Goal: Task Accomplishment & Management: Manage account settings

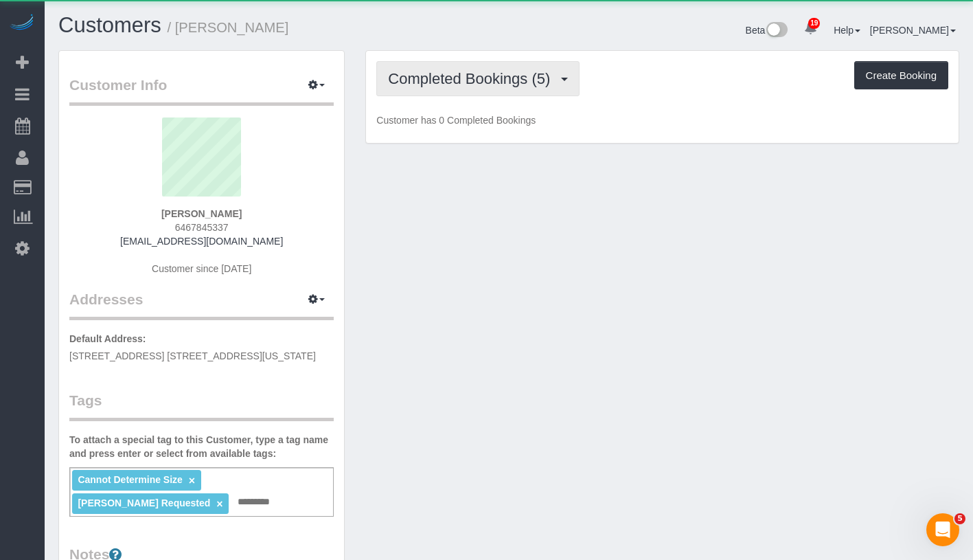
click at [473, 82] on span "Completed Bookings (5)" at bounding box center [472, 78] width 169 height 17
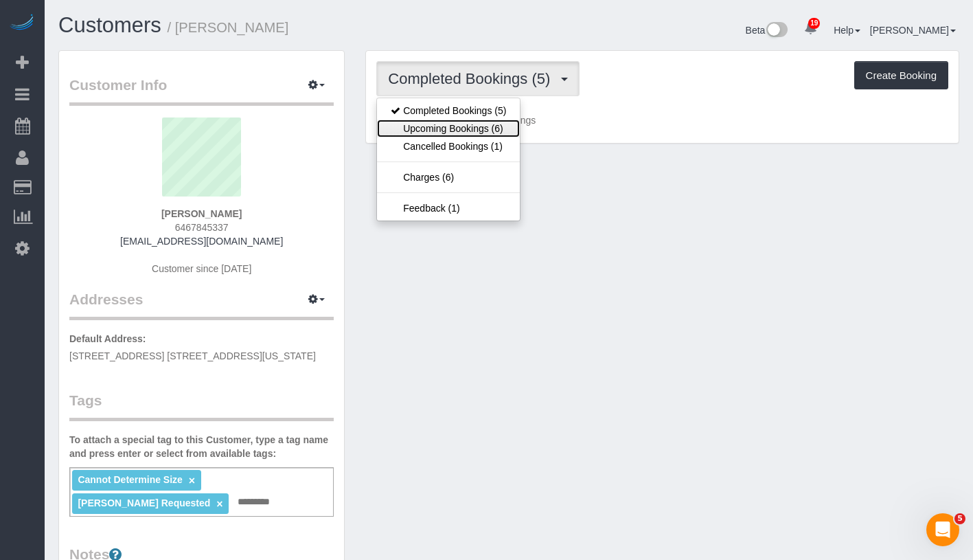
click at [455, 132] on link "Upcoming Bookings (6)" at bounding box center [448, 128] width 143 height 18
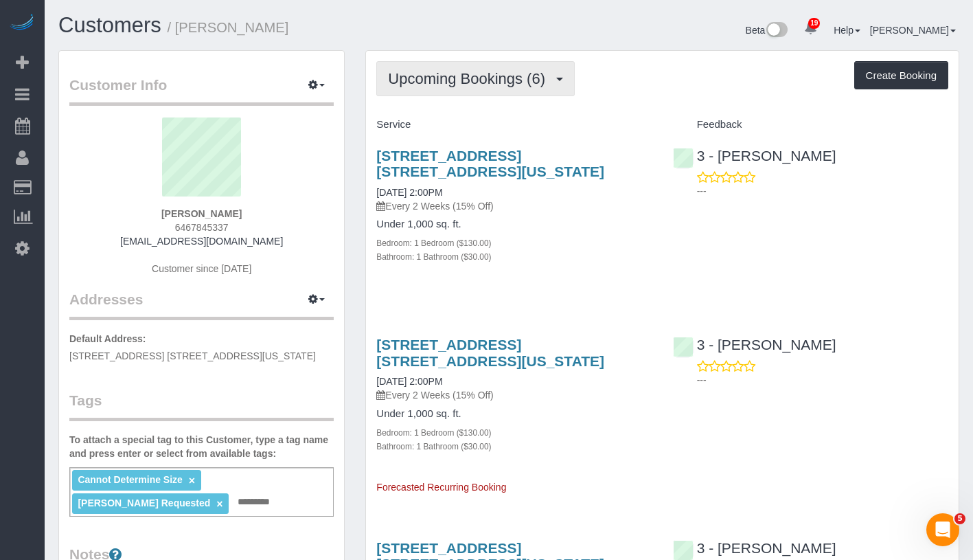
click at [512, 76] on span "Upcoming Bookings (6)" at bounding box center [470, 78] width 164 height 17
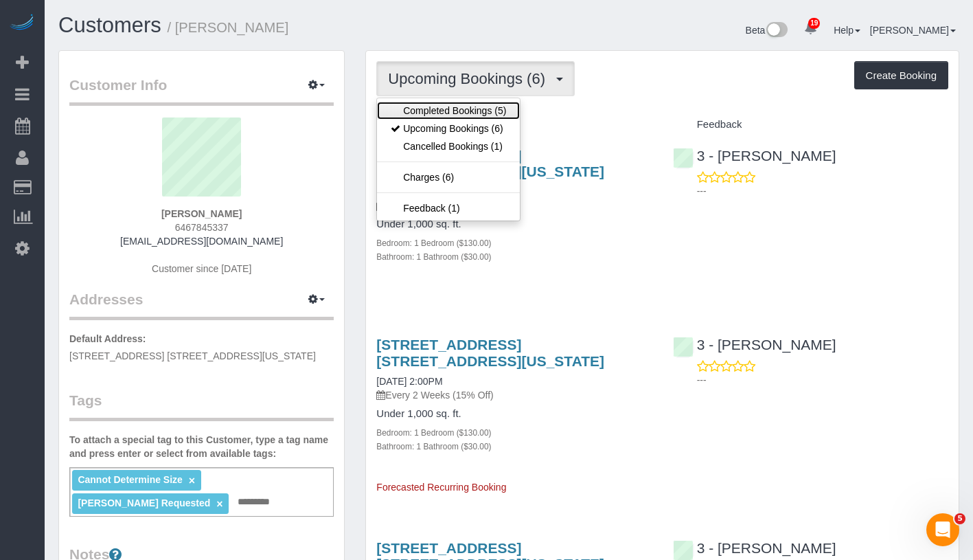
click at [495, 105] on link "Completed Bookings (5)" at bounding box center [448, 111] width 143 height 18
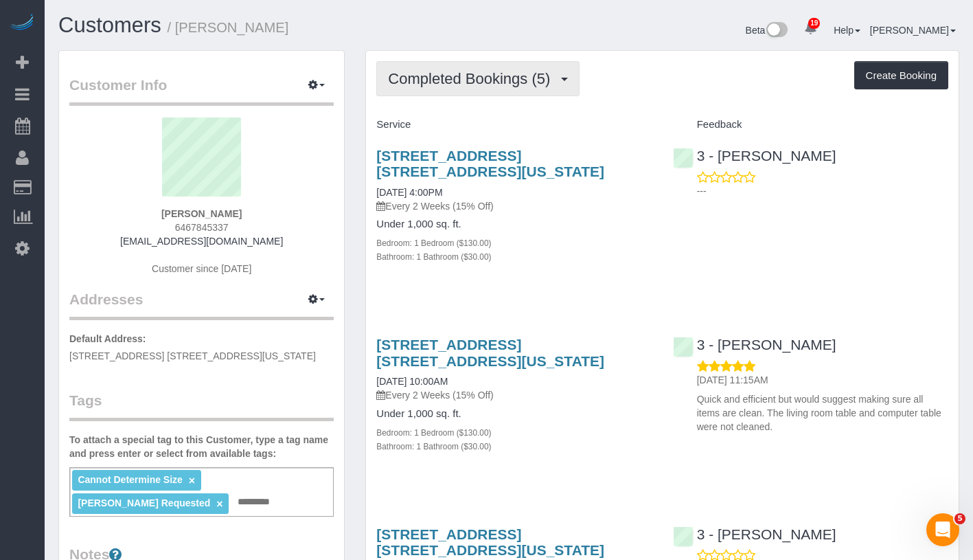
click at [517, 80] on span "Completed Bookings (5)" at bounding box center [472, 78] width 169 height 17
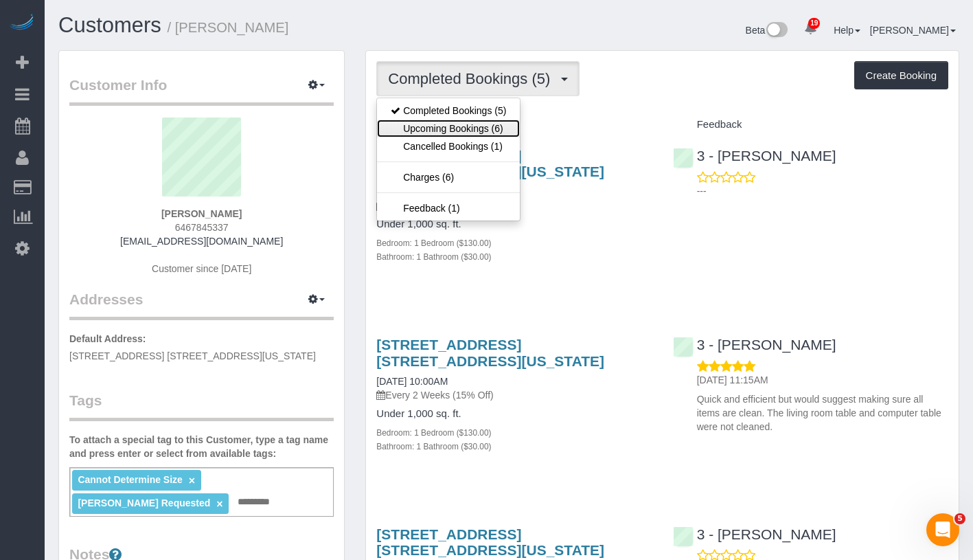
click at [501, 125] on link "Upcoming Bookings (6)" at bounding box center [448, 128] width 143 height 18
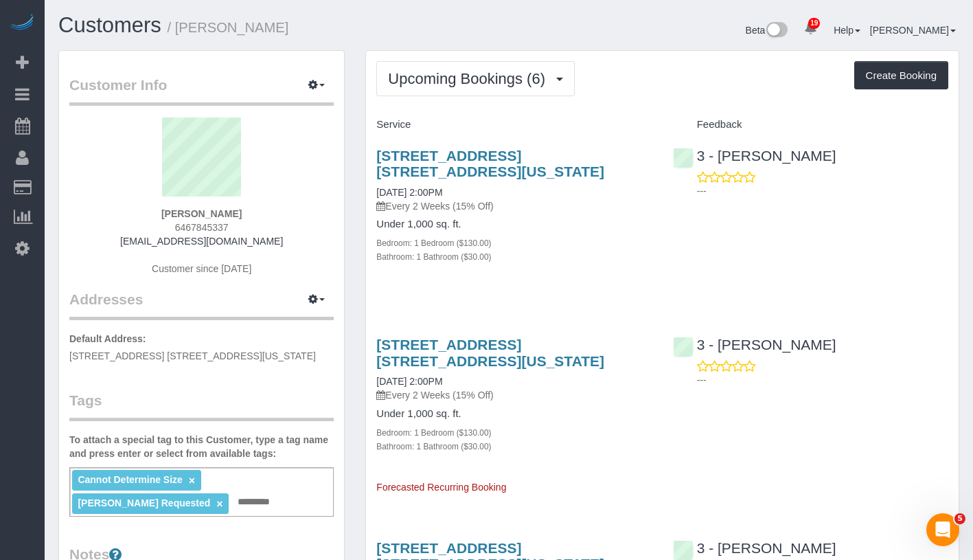
drag, startPoint x: 185, startPoint y: 215, endPoint x: 248, endPoint y: 215, distance: 62.5
click at [248, 215] on div "Marie Conteh 6467845337 mconteh1981@gmail.com Customer since 2025" at bounding box center [201, 203] width 264 height 172
copy strong "Marie Conteh"
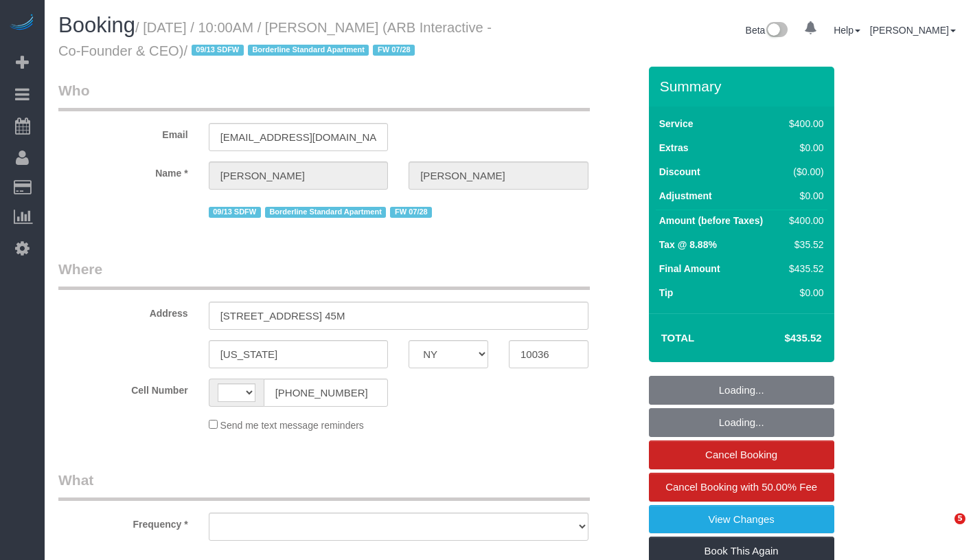
select select "NY"
select select "string:[GEOGRAPHIC_DATA]"
select select "object:803"
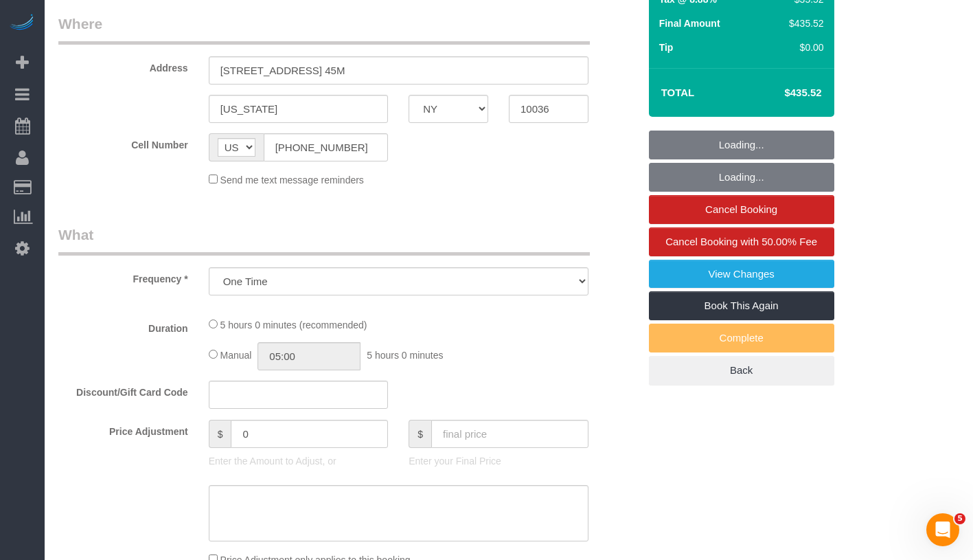
select select "string:stripe-pm_1RFNrs4VGloSiKo7r2SlltRK"
select select "300"
select select "spot1"
select select "number:89"
select select "number:90"
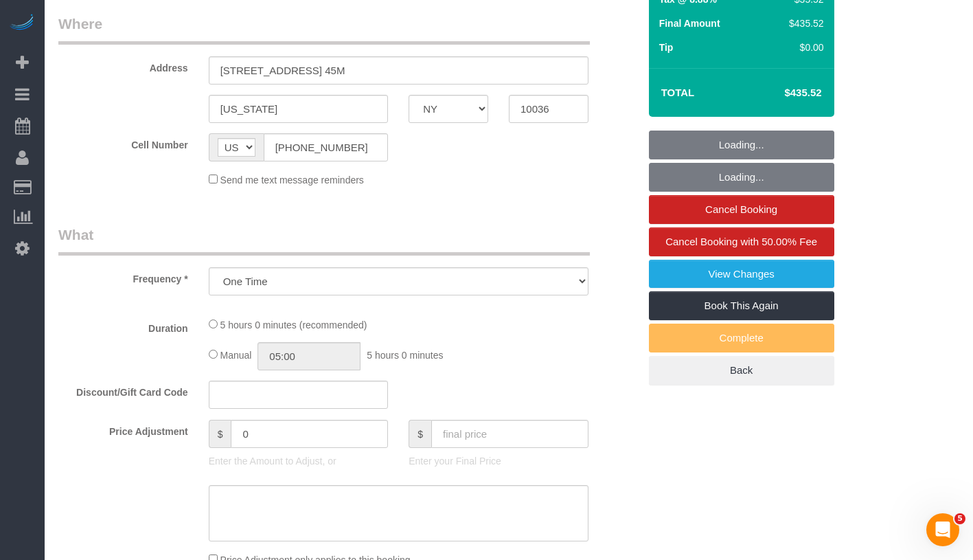
select select "number:15"
select select "number:5"
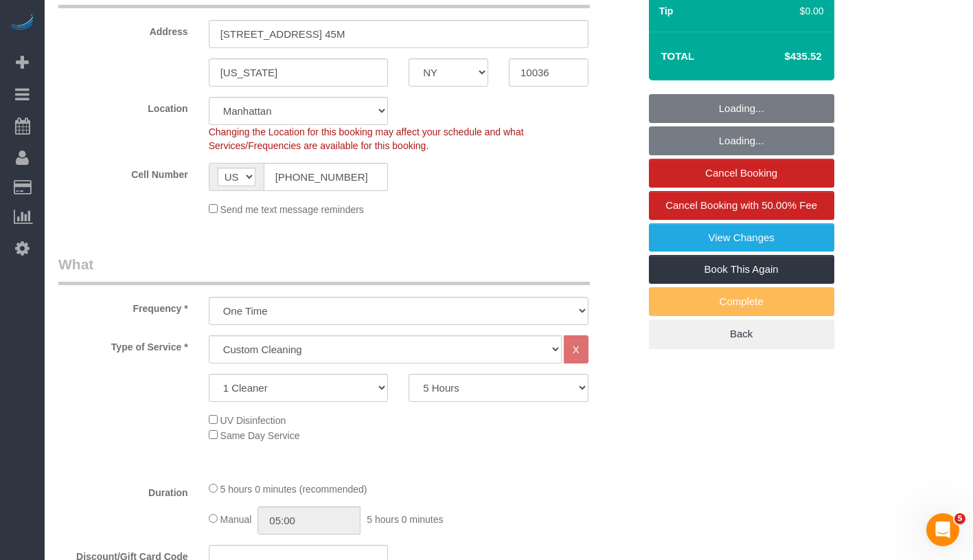
select select "object:1511"
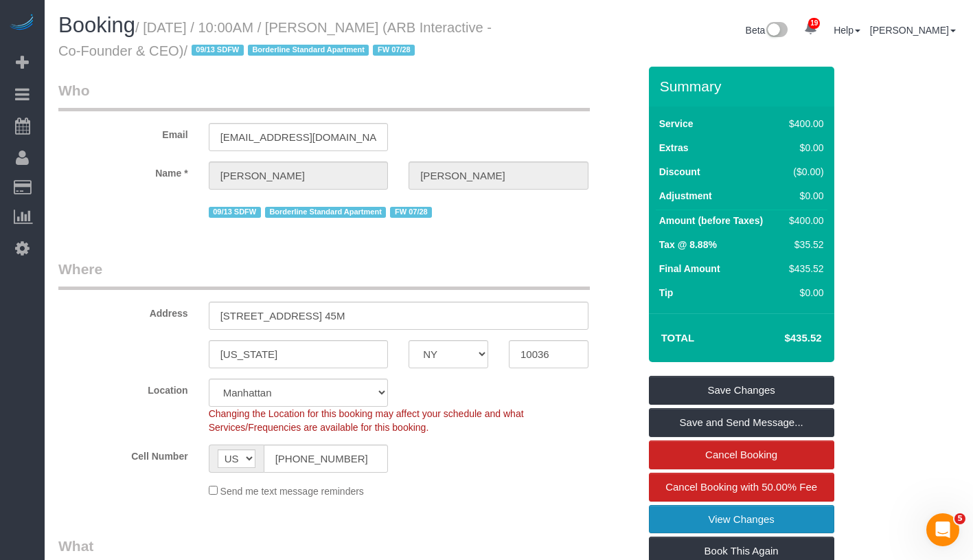
click at [805, 534] on link "View Changes" at bounding box center [741, 519] width 185 height 29
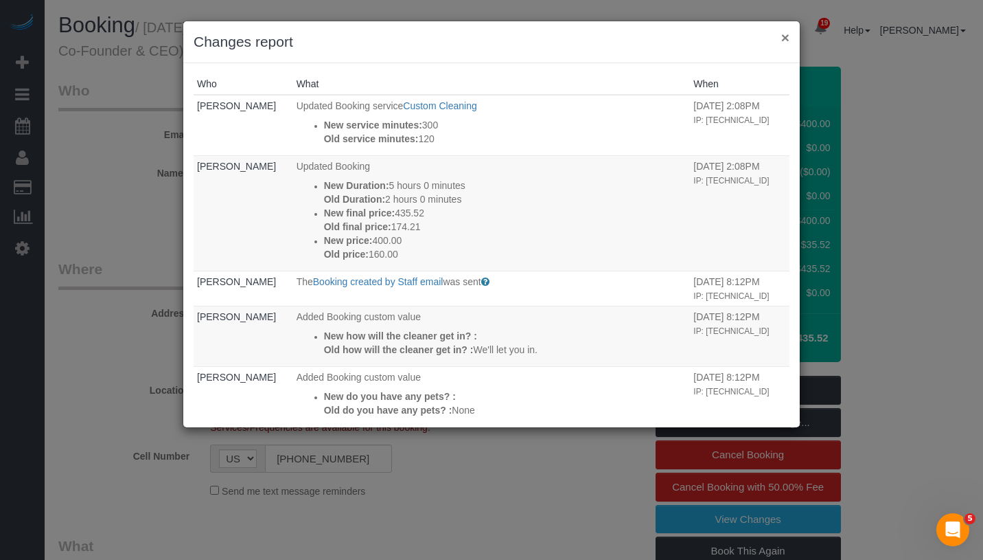
click at [783, 38] on button "×" at bounding box center [786, 37] width 8 height 14
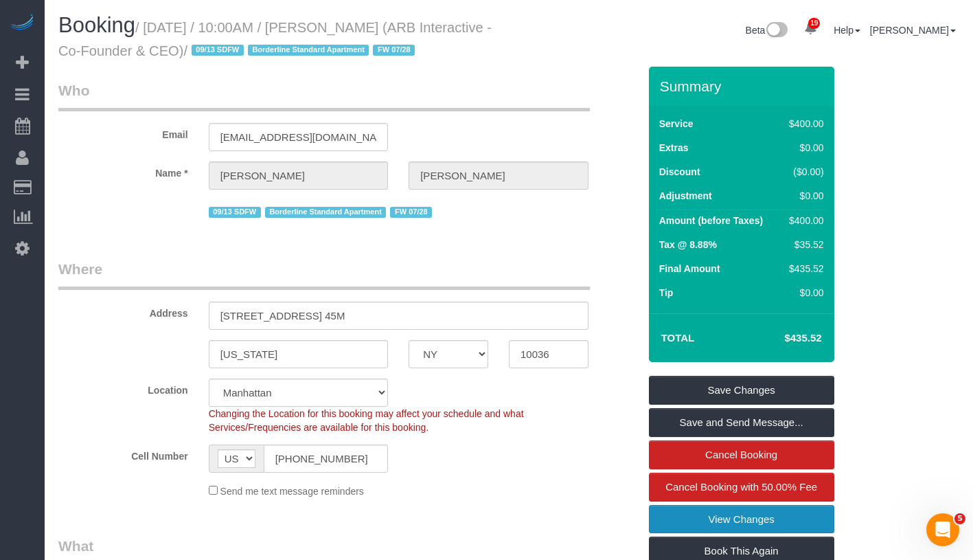
click at [791, 534] on link "View Changes" at bounding box center [741, 519] width 185 height 29
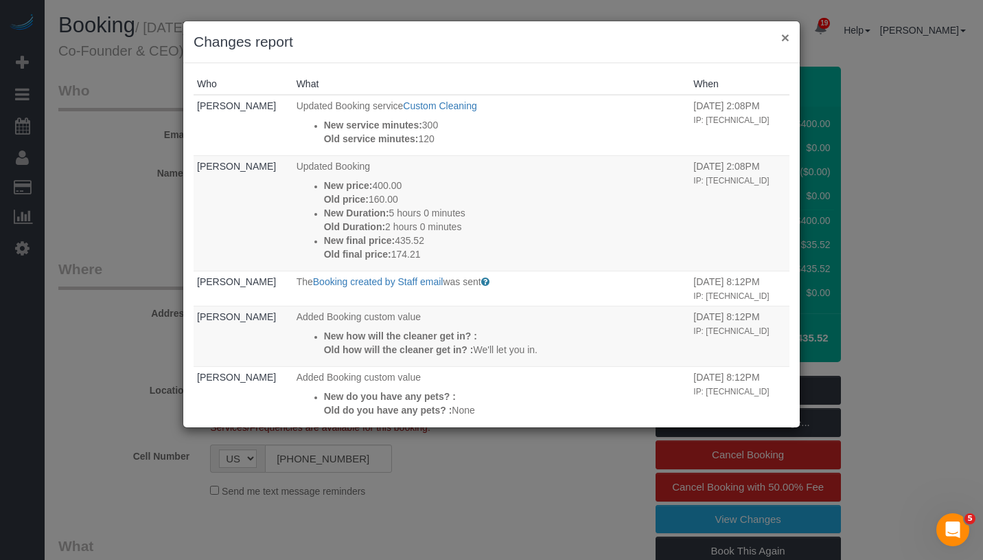
click at [785, 41] on button "×" at bounding box center [786, 37] width 8 height 14
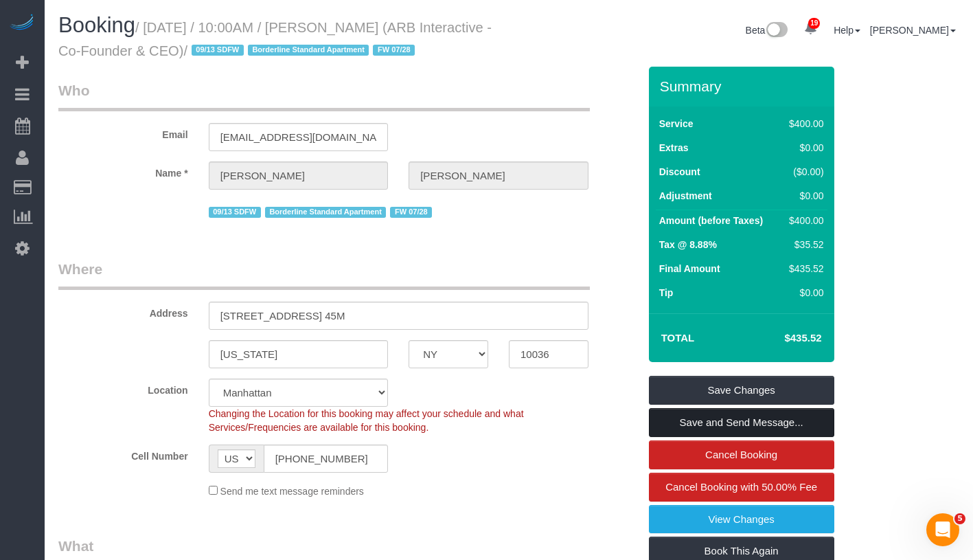
click at [802, 437] on link "Save and Send Message..." at bounding box center [741, 422] width 185 height 29
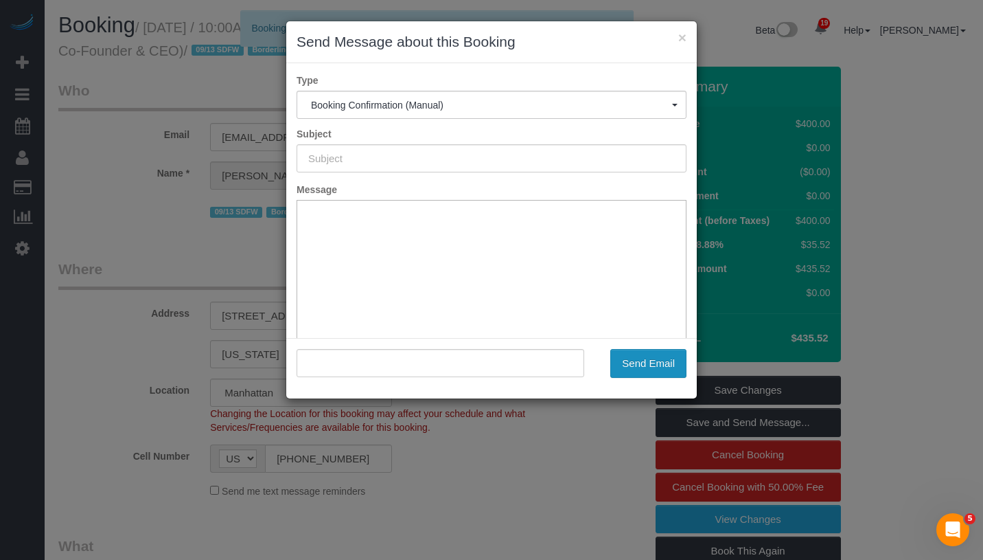
type input "Cleaning Confirmed for 09/15/2025 at 10:00am"
type input ""Patrick Fechtmeyer" <lauren@arbinteractive.com>"
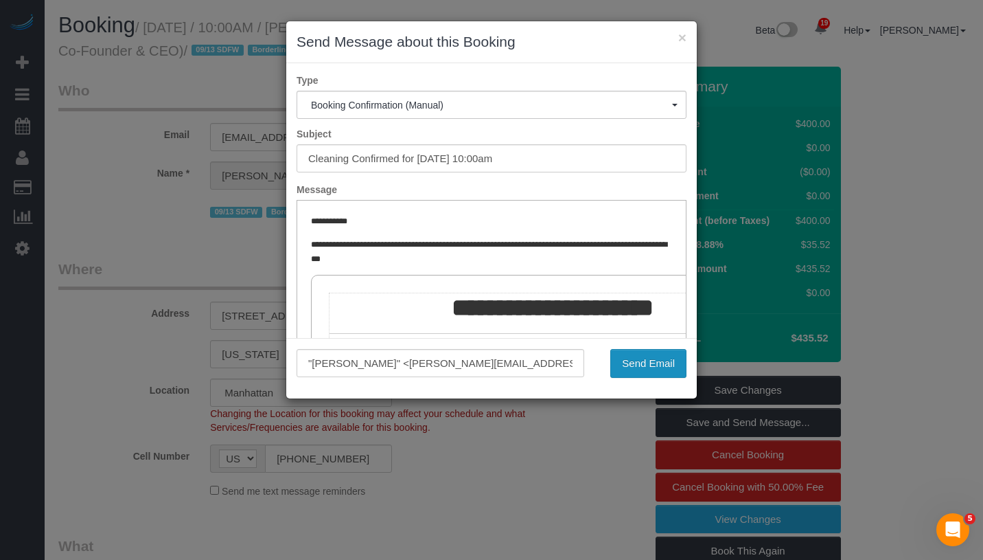
click at [636, 363] on button "Send Email" at bounding box center [649, 363] width 76 height 29
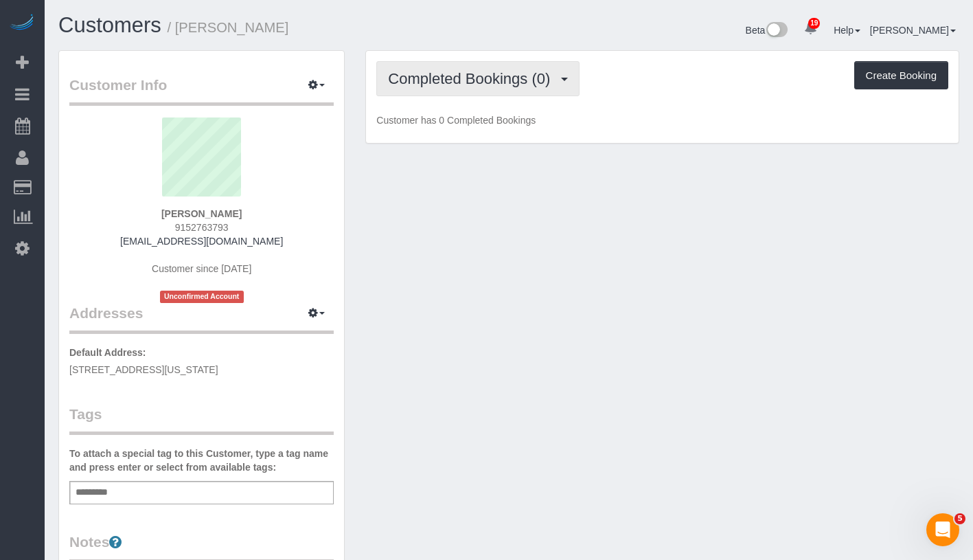
click at [498, 86] on span "Completed Bookings (0)" at bounding box center [472, 78] width 169 height 17
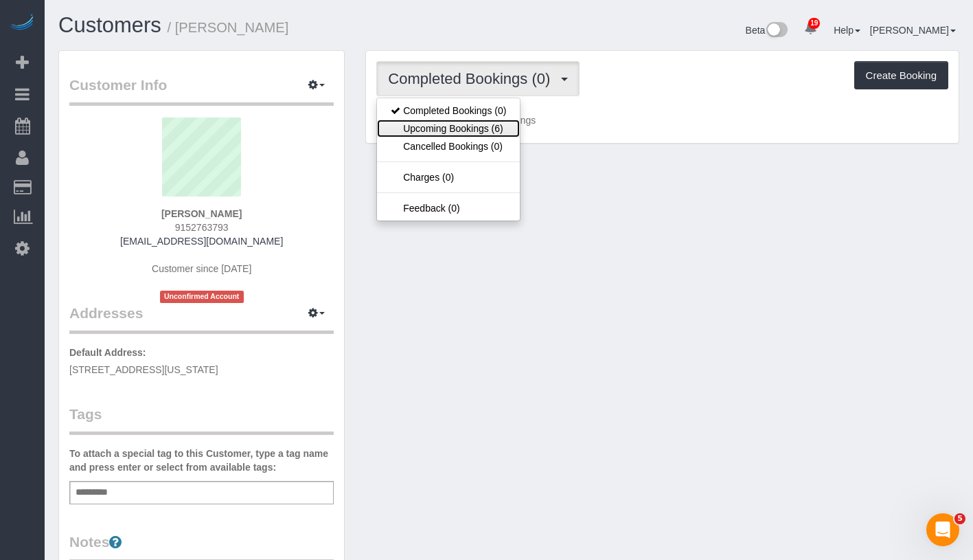
click at [468, 128] on link "Upcoming Bookings (6)" at bounding box center [448, 128] width 143 height 18
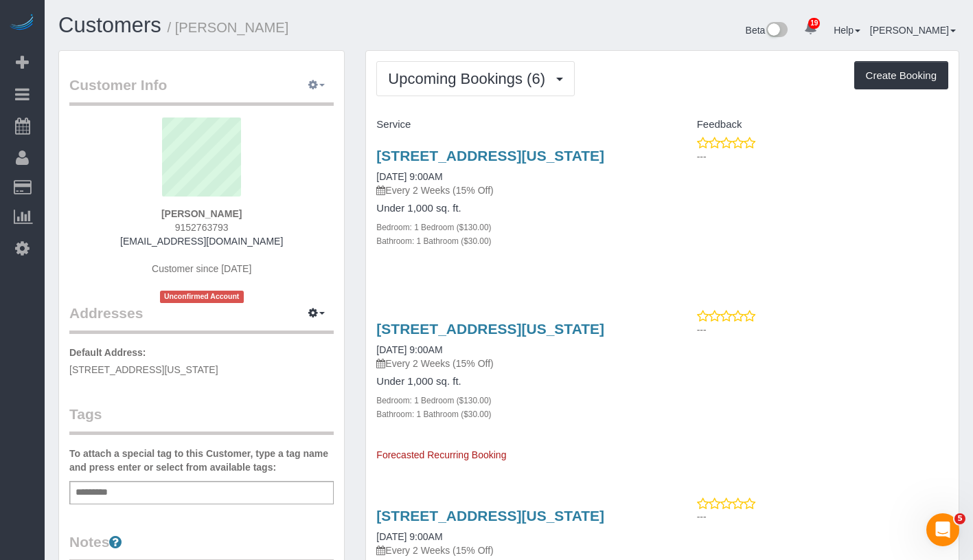
click at [318, 83] on button "button" at bounding box center [316, 85] width 34 height 21
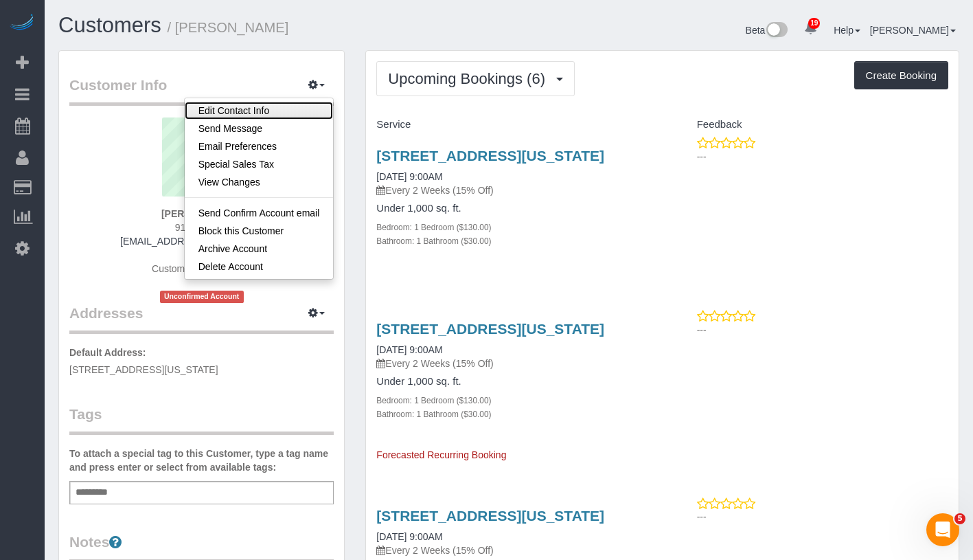
click at [273, 116] on link "Edit Contact Info" at bounding box center [259, 111] width 149 height 18
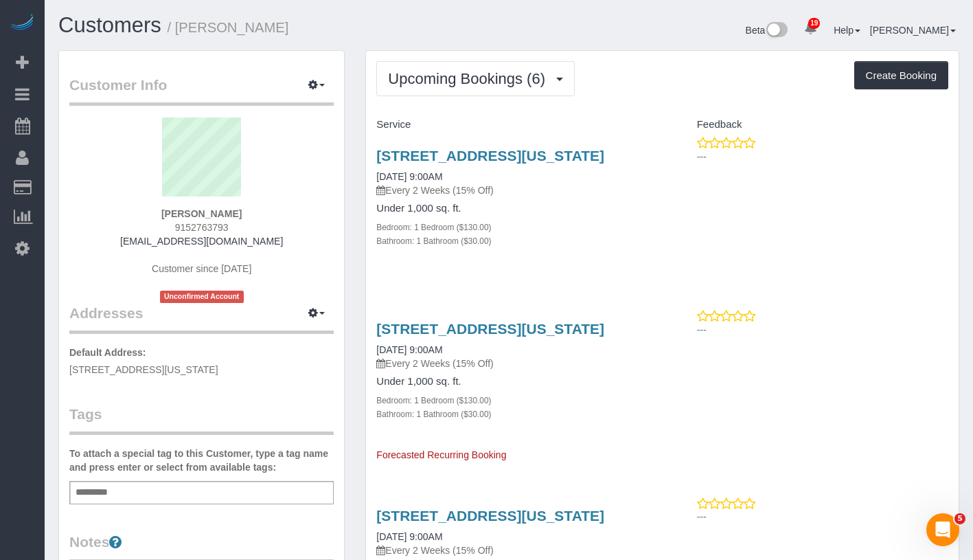
select select "NY"
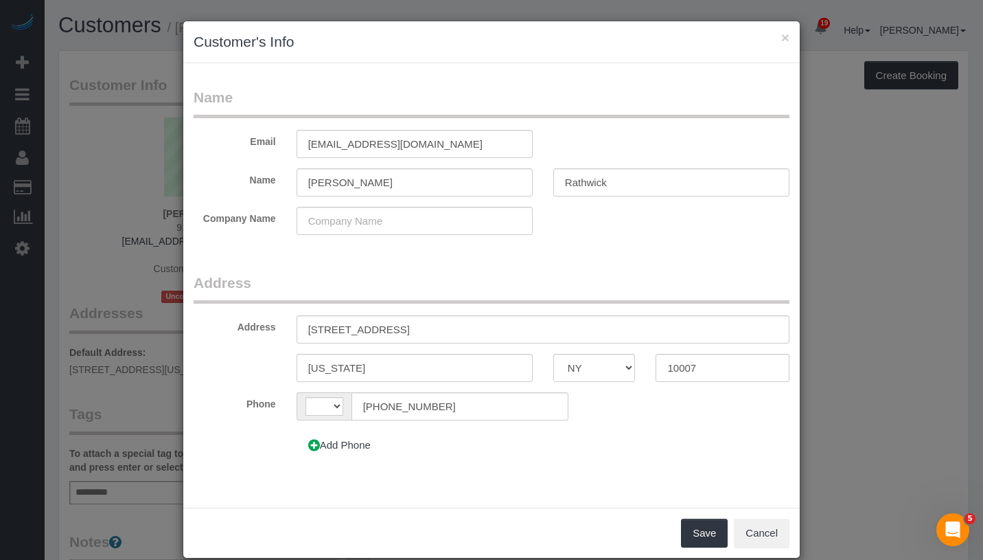
select select "string:US"
click at [383, 330] on input "295 Greenwich St, 9J" at bounding box center [543, 329] width 493 height 28
click at [405, 328] on input "295 Greenwich Street, 9J" at bounding box center [543, 329] width 493 height 28
click at [411, 330] on input "295 Greenwich Street, 9J" at bounding box center [543, 329] width 493 height 28
click at [409, 330] on input "295 Greenwich Street, 9J" at bounding box center [543, 329] width 493 height 28
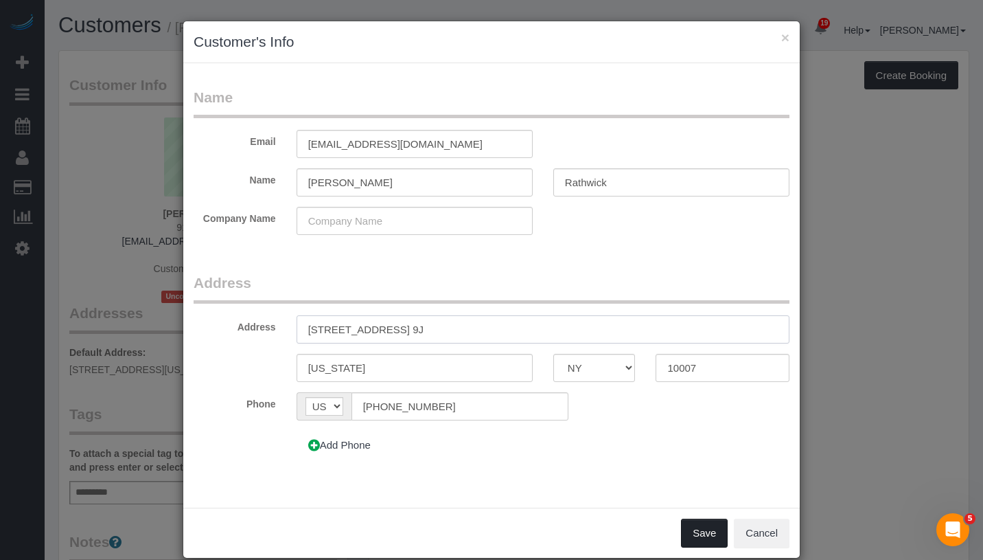
type input "295 Greenwich Street, Apt. 9J"
click at [705, 527] on button "Save" at bounding box center [704, 532] width 47 height 29
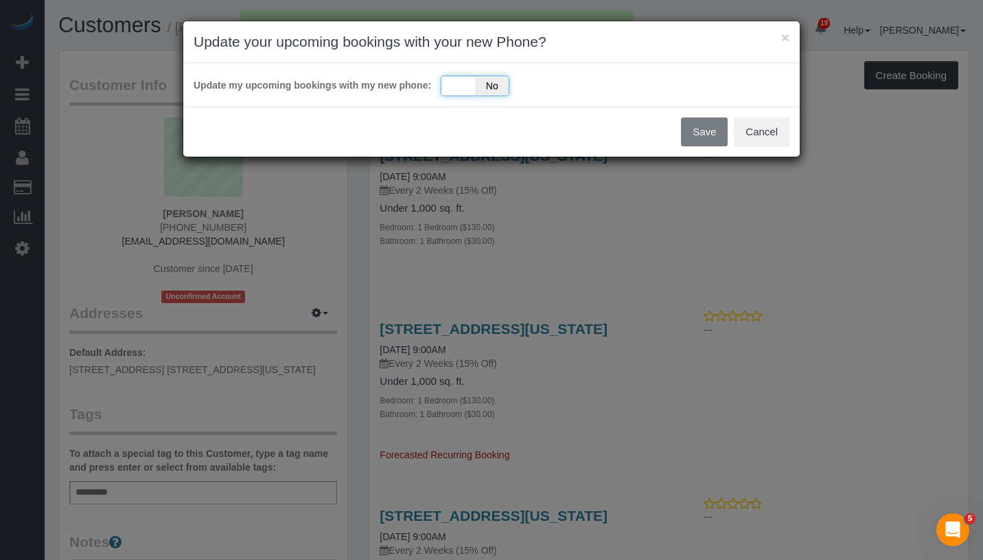
click at [444, 88] on div "Yes No" at bounding box center [475, 86] width 69 height 21
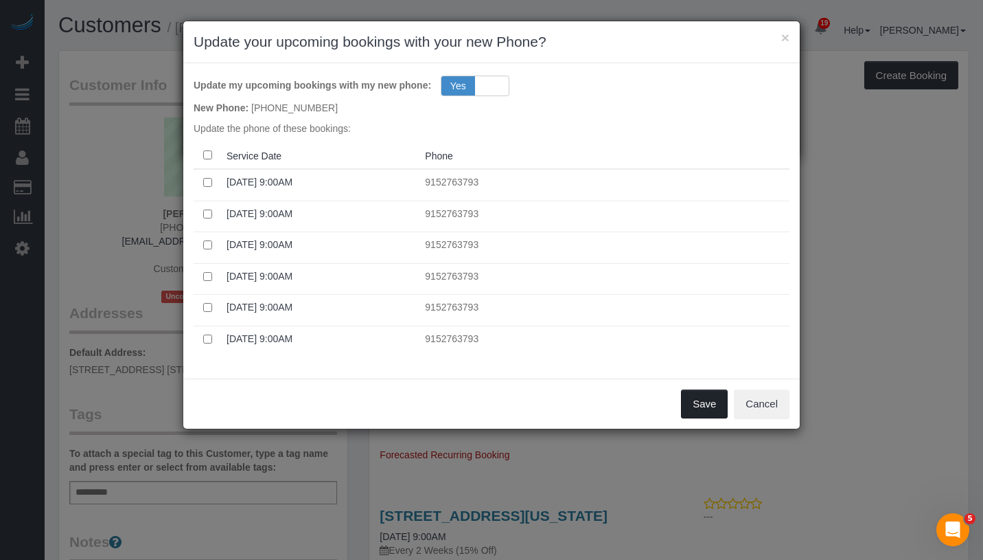
click at [717, 411] on button "Save" at bounding box center [704, 403] width 47 height 29
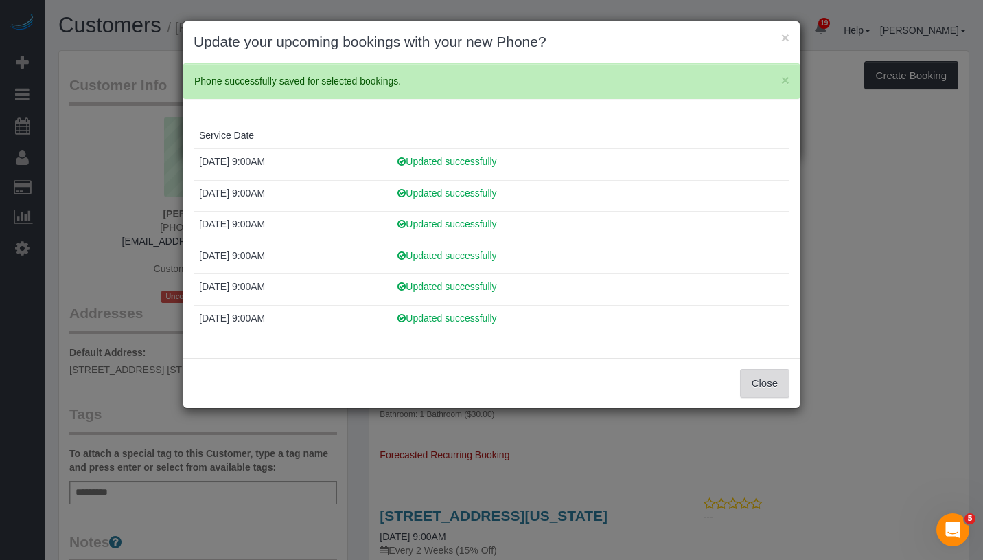
click at [773, 395] on button "Close" at bounding box center [764, 383] width 49 height 29
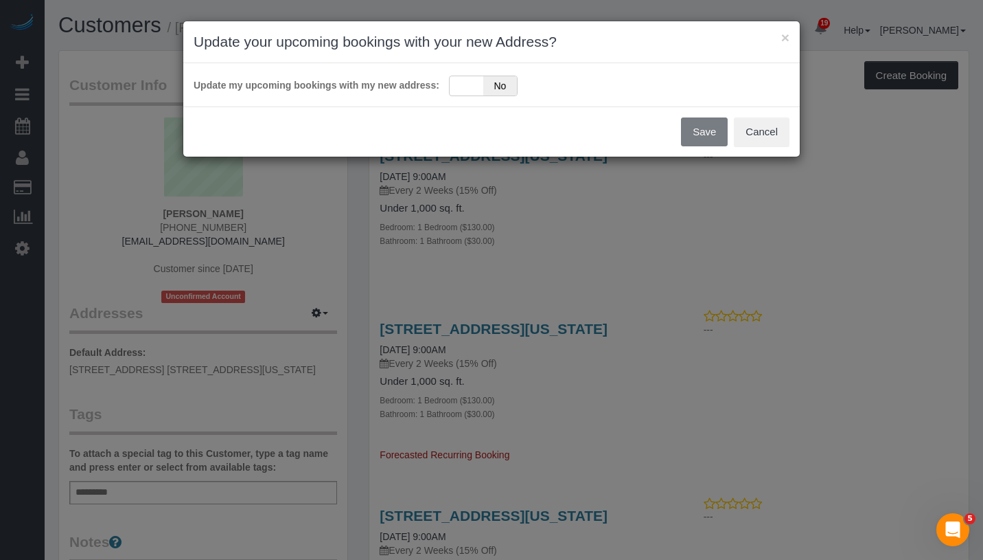
click at [446, 86] on div "Update my upcoming bookings with my new address: Yes No" at bounding box center [492, 84] width 596 height 23
click at [468, 89] on div "Yes No" at bounding box center [483, 86] width 69 height 21
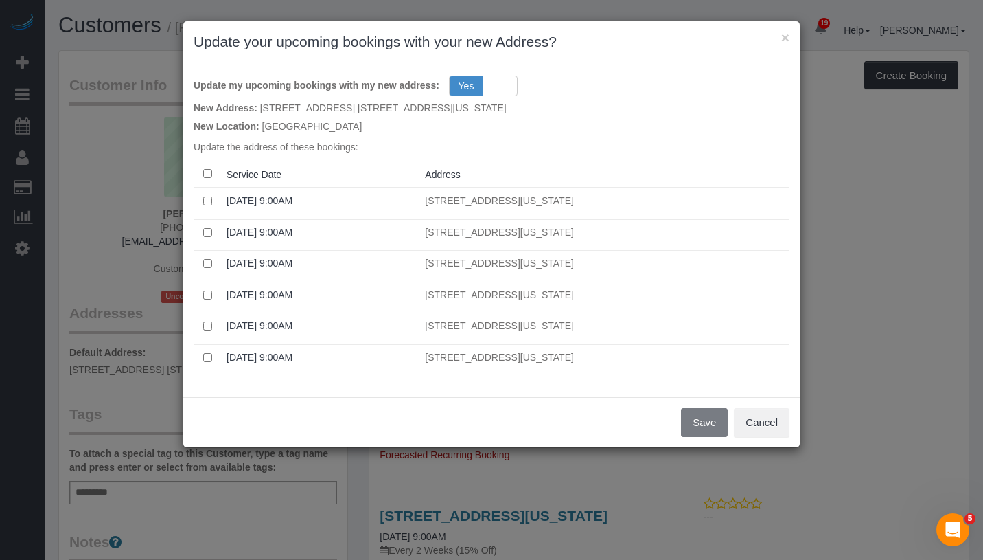
click at [214, 174] on th at bounding box center [207, 174] width 27 height 27
click at [712, 422] on button "Save" at bounding box center [704, 422] width 47 height 29
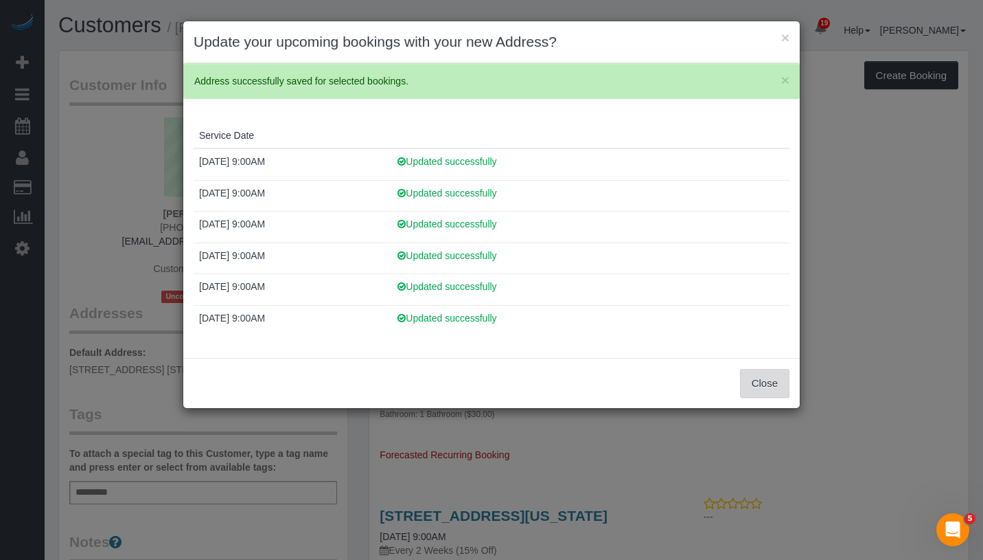
click at [767, 380] on button "Close" at bounding box center [764, 383] width 49 height 29
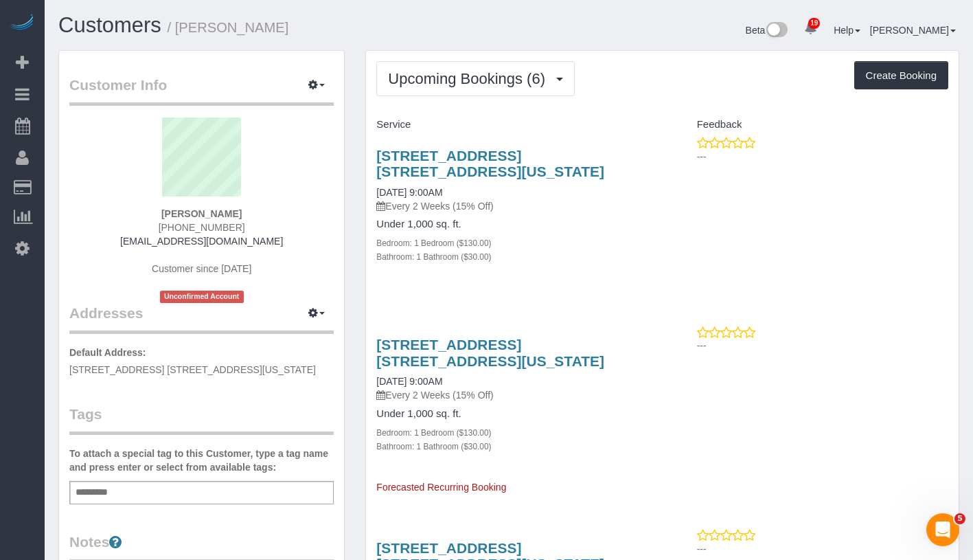
drag, startPoint x: 374, startPoint y: 150, endPoint x: 509, endPoint y: 168, distance: 136.4
click at [509, 168] on div "295 Greenwich Street, Apt. 9j, New York, NY 10007 09/19/2025 9:00AM Every 2 Wee…" at bounding box center [514, 213] width 296 height 155
copy link "295 Greenwich Street, Apt. 9j, New York, NY 10007"
click at [152, 483] on div "Add a tag" at bounding box center [201, 492] width 264 height 23
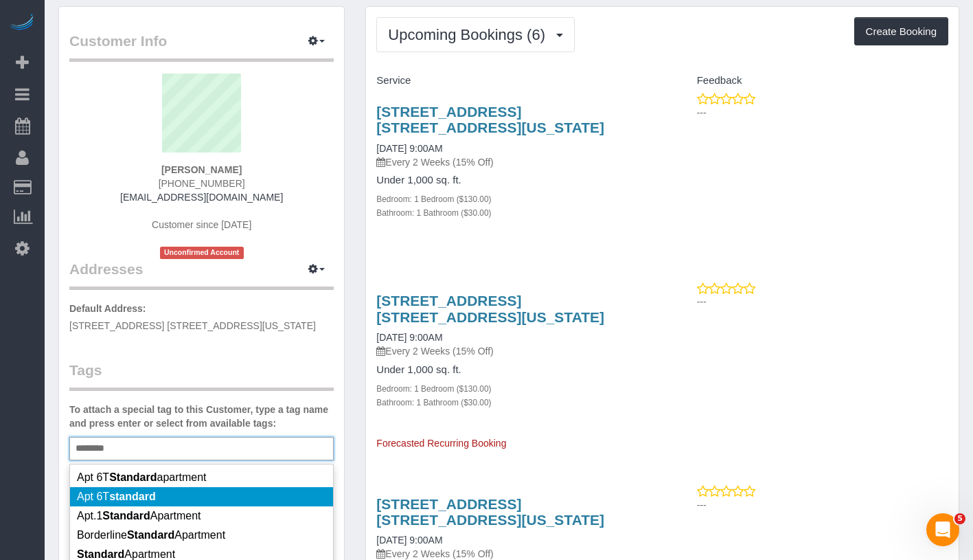
scroll to position [117, 0]
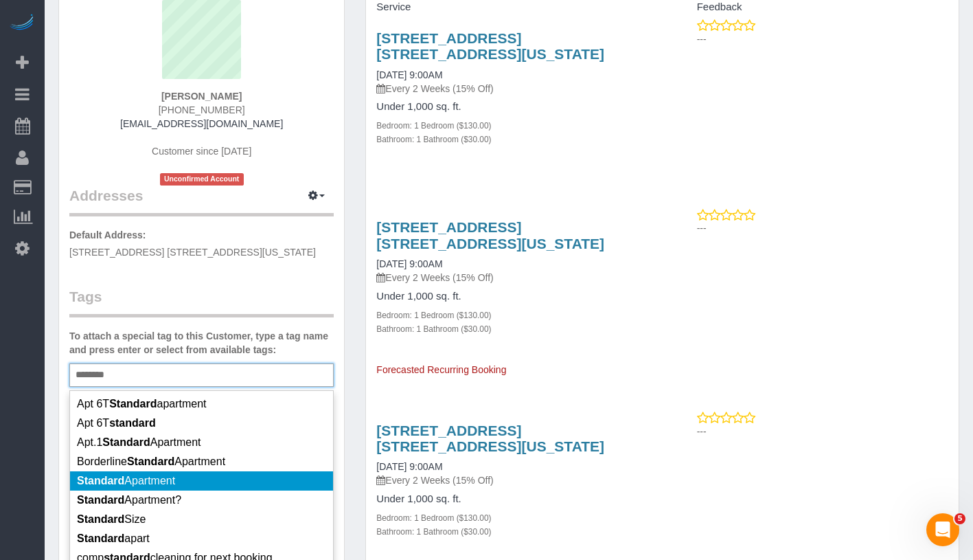
type input "********"
click at [214, 481] on li "Standard Apartment" at bounding box center [201, 480] width 263 height 19
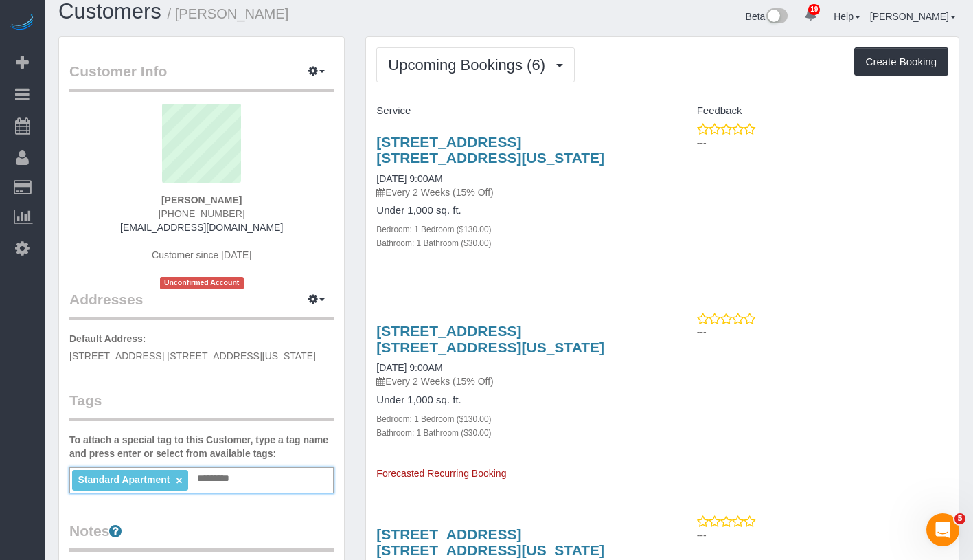
scroll to position [0, 0]
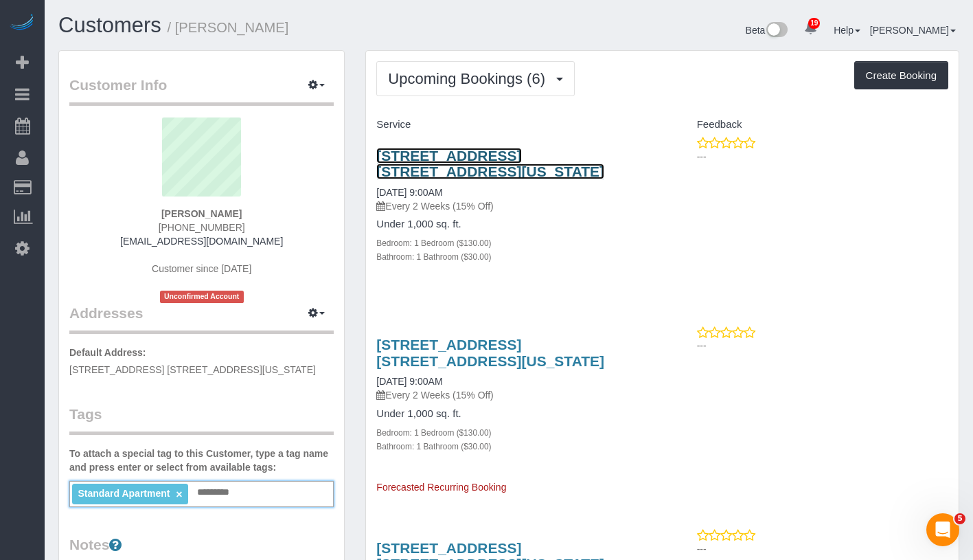
click at [445, 157] on link "295 Greenwich Street, Apt. 9j, New York, NY 10007" at bounding box center [490, 164] width 228 height 32
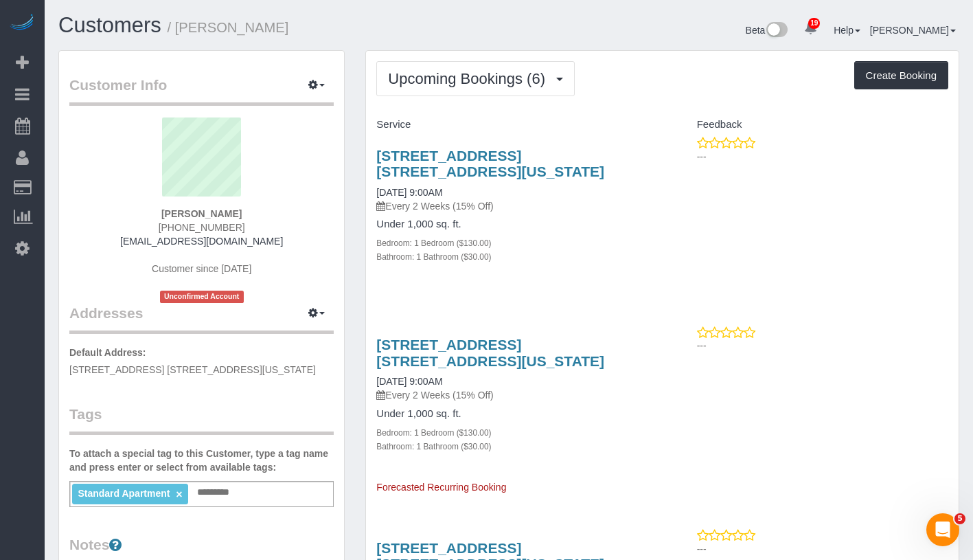
click at [267, 495] on div "Standard Apartment × Add a tag" at bounding box center [201, 494] width 264 height 26
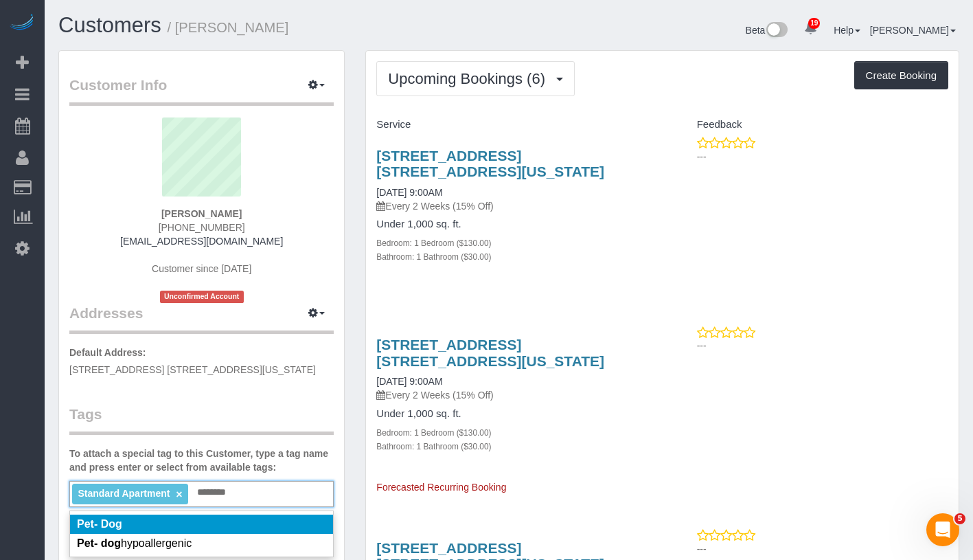
type input "********"
click at [231, 521] on li "Pet- Dog" at bounding box center [201, 523] width 263 height 19
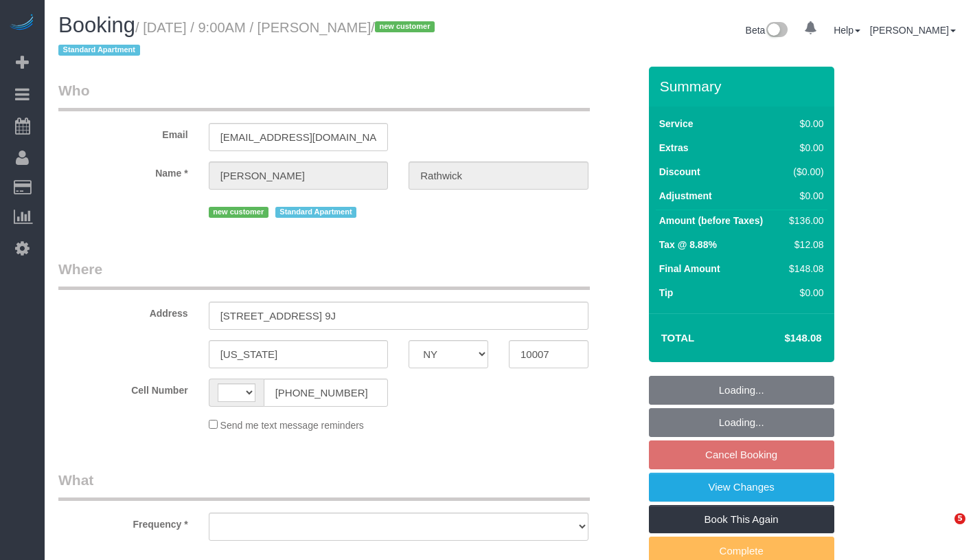
select select "NY"
select select "object:795"
select select "string:stripe-pm_1S7kw64VGloSiKo7uEeTVo2l"
select select "1"
select select "spot2"
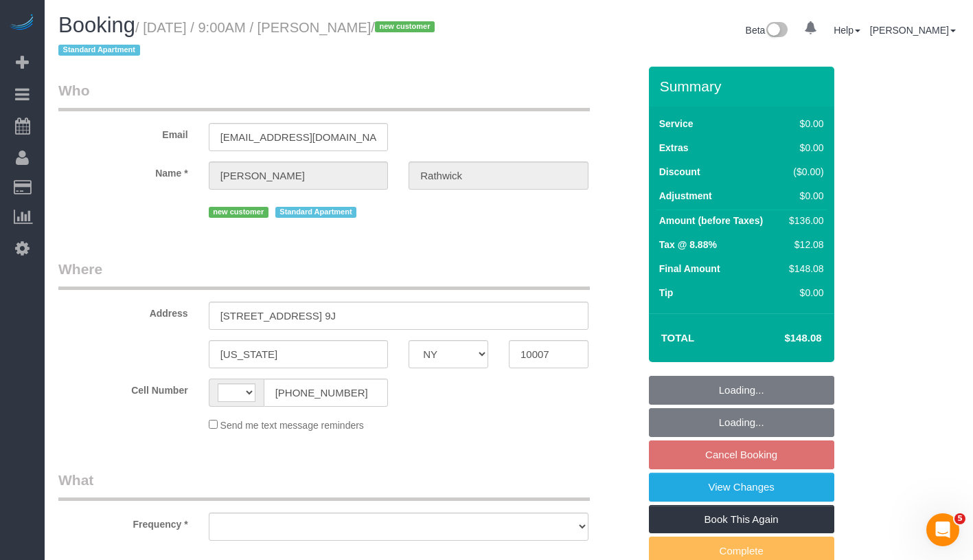
select select "number:56"
select select "number:72"
select select "number:13"
select select "number:5"
select select "string:[GEOGRAPHIC_DATA]"
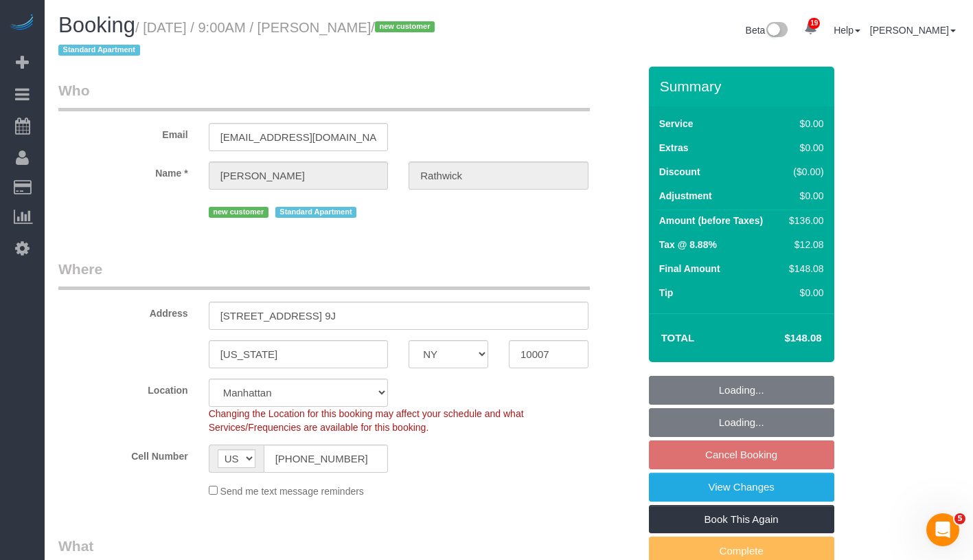
select select "object:1469"
select select "spot58"
select select "1"
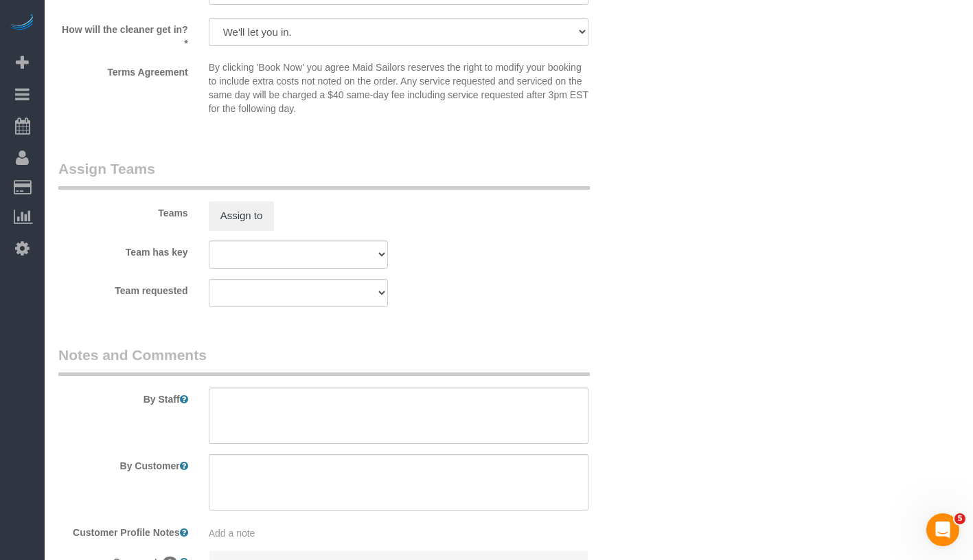
scroll to position [1847, 0]
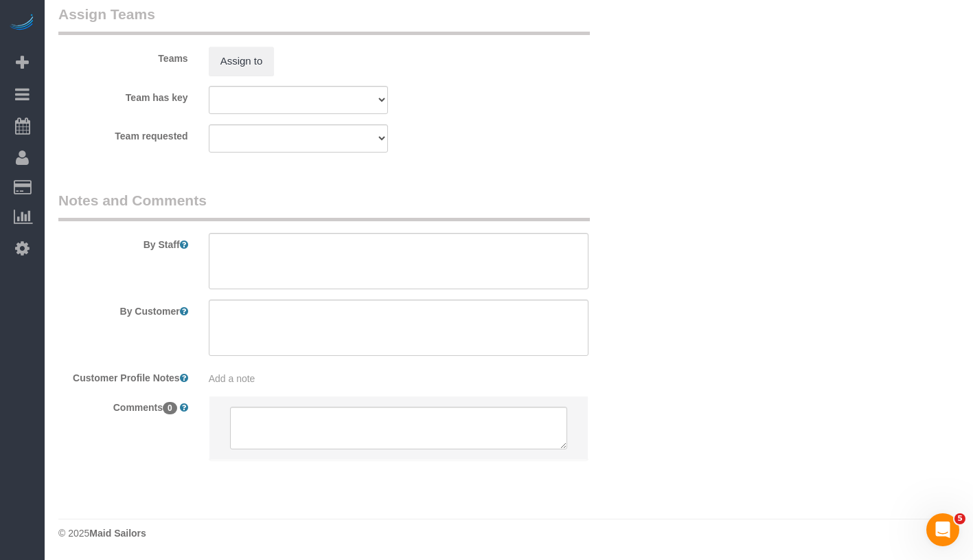
click at [321, 369] on div "Add a note" at bounding box center [398, 375] width 400 height 19
click at [317, 383] on div "Add a note" at bounding box center [399, 379] width 380 height 14
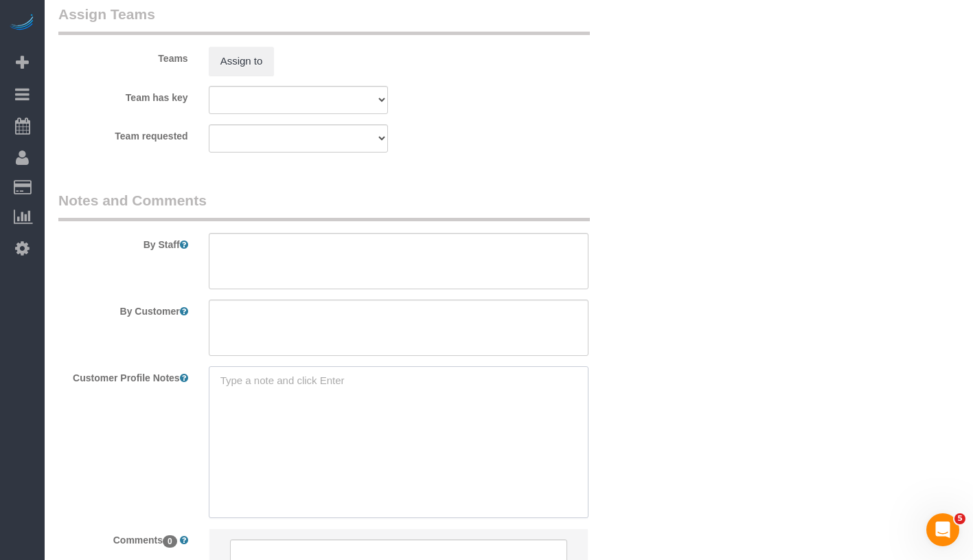
click at [319, 380] on textarea at bounding box center [399, 442] width 380 height 152
paste textarea "photo 2 photo 3 photo 4 photo 5 photo 6 photo 7 photo 8 photo 9 photo 10 photo …"
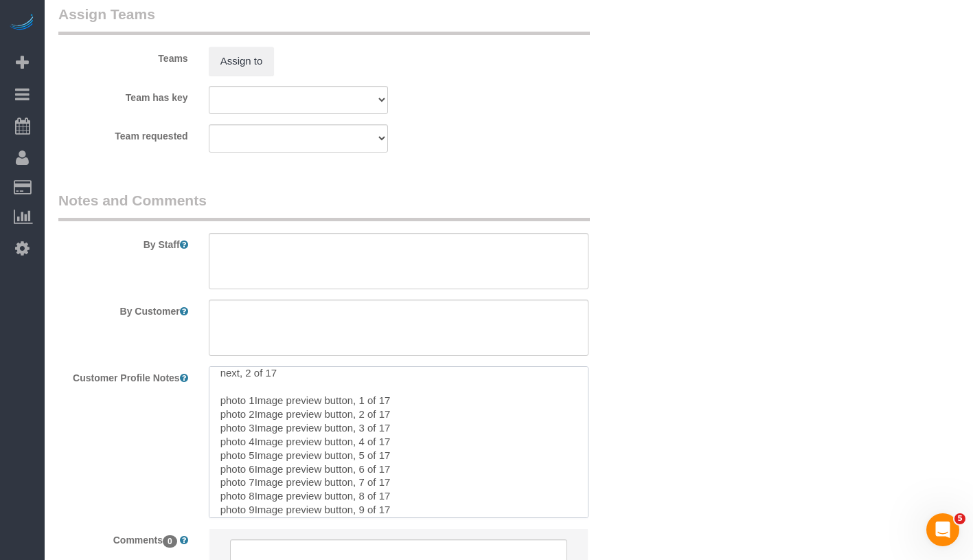
scroll to position [0, 0]
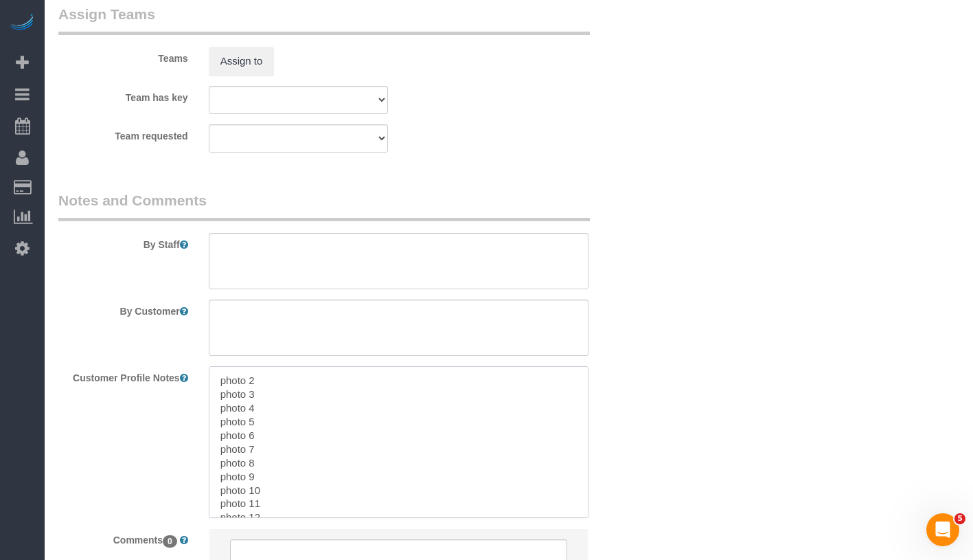
drag, startPoint x: 362, startPoint y: 504, endPoint x: 225, endPoint y: 327, distance: 224.2
click at [225, 327] on sui-booking-comments "By Staff By Customer Customer Profile Notes photo 2 photo 3 photo 4 photo 5 pho…" at bounding box center [348, 398] width 580 height 416
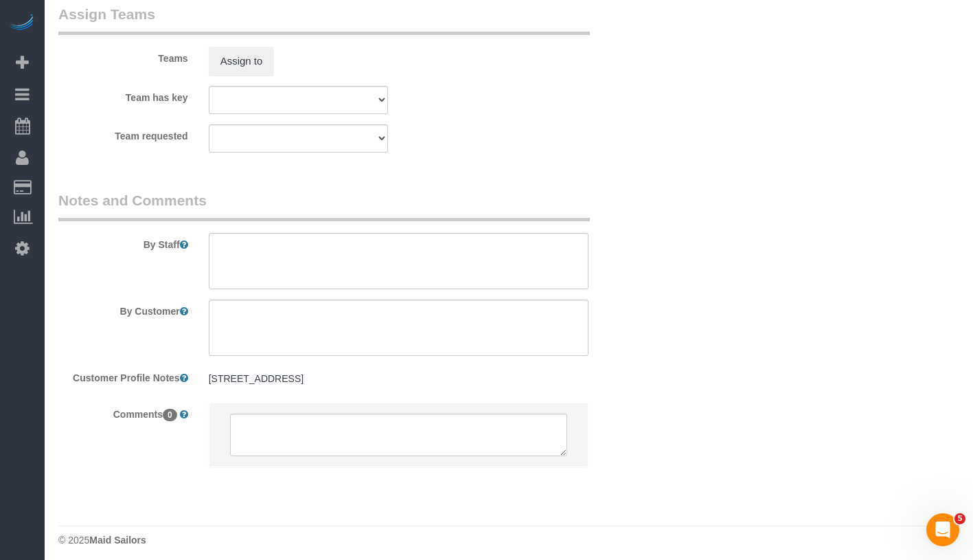
click at [358, 407] on li at bounding box center [398, 434] width 378 height 63
click at [378, 391] on div "295 Greenwich Street #9J 295 Greenwich Street #9J" at bounding box center [398, 379] width 400 height 26
click at [384, 383] on pre "295 Greenwich Street #9J" at bounding box center [399, 379] width 380 height 14
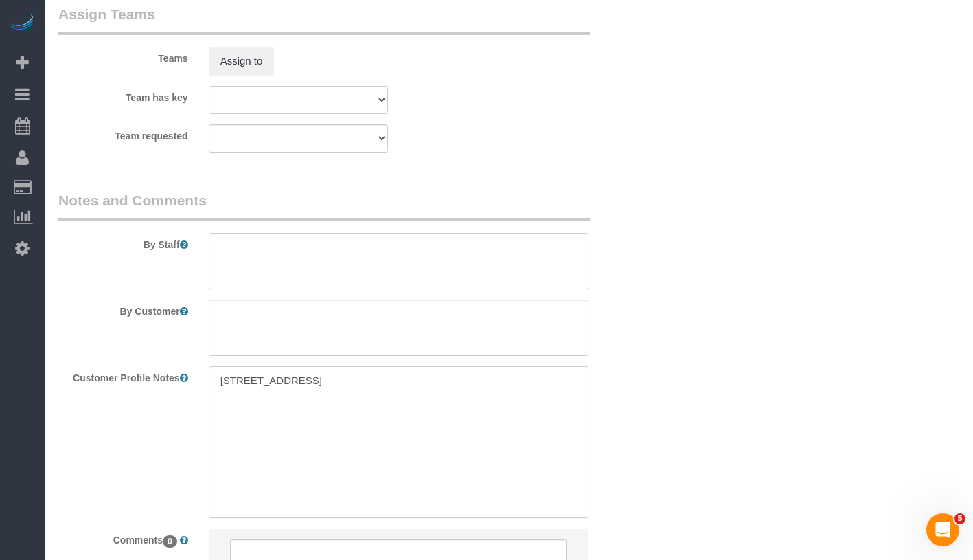
click at [384, 382] on textarea "295 Greenwich Street #9J" at bounding box center [399, 442] width 380 height 152
paste textarea "650 ft² $110 per ft² 3 rooms 1 bed 1 bath"
drag, startPoint x: 217, startPoint y: 418, endPoint x: 259, endPoint y: 464, distance: 62.2
click at [259, 464] on textarea "295 Greenwich Street #9J 650 ft² $110 per ft² 3 rooms 1 bed 1 bath" at bounding box center [399, 442] width 380 height 152
click at [218, 424] on textarea "295 Greenwich Street #9J 650 ft² 1 bed 1 bath" at bounding box center [399, 442] width 380 height 152
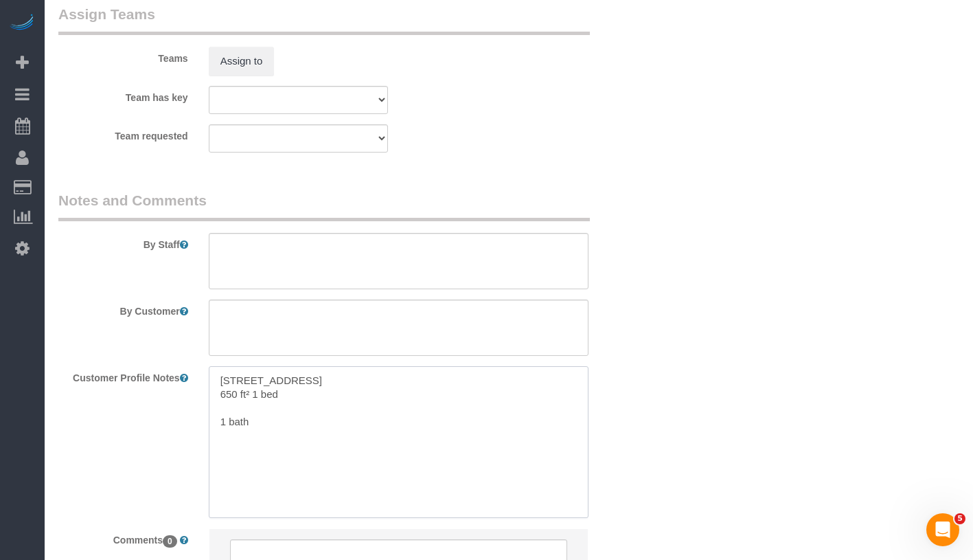
click at [218, 430] on textarea "295 Greenwich Street #9J 650 ft² 1 bed 1 bath" at bounding box center [399, 442] width 380 height 152
click at [218, 424] on textarea "295 Greenwich Street #9J 650 ft² 1 bed 1 bath" at bounding box center [399, 442] width 380 height 152
click at [395, 389] on textarea "295 Greenwich Street #9J 650 ft² 1 bed/ 1 bath" at bounding box center [399, 442] width 380 height 152
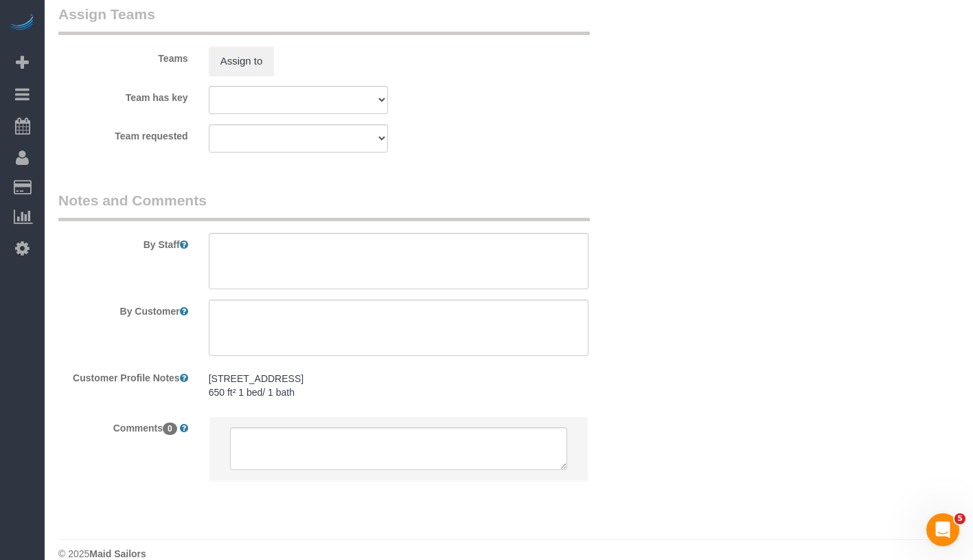
click at [333, 391] on pre "295 Greenwich Street #9J 650 ft² 1 bed/ 1 bath" at bounding box center [399, 385] width 380 height 27
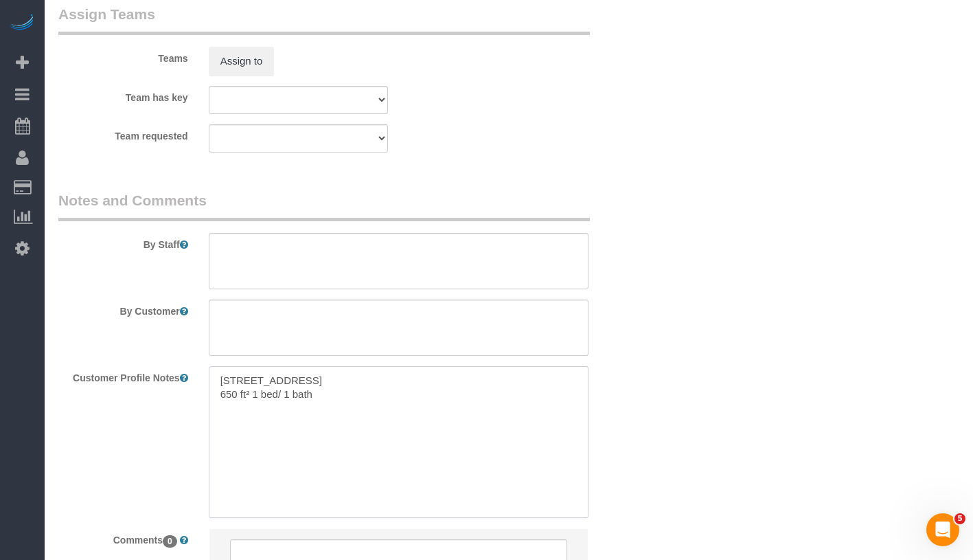
click at [360, 397] on textarea "295 Greenwich Street #9J 650 ft² 1 bed/ 1 bath" at bounding box center [399, 442] width 380 height 152
paste textarea "https://streeteasy.com/building/greenwich-court-295-greenwich-street-new_york/9j"
type textarea "295 Greenwich Street #9J 650 ft² 1 bed/ 1 bath https://streeteasy.com/building/…"
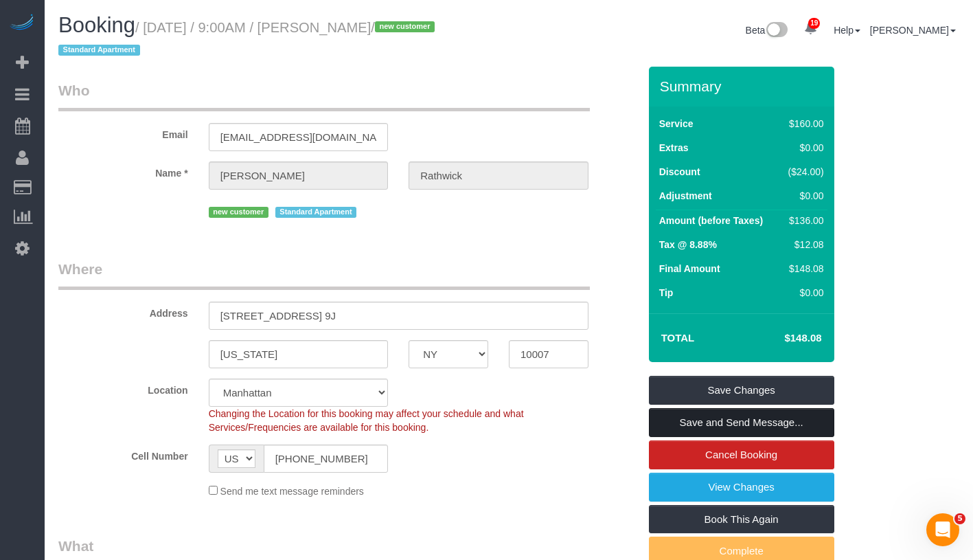
click at [746, 420] on link "Save and Send Message..." at bounding box center [741, 422] width 185 height 29
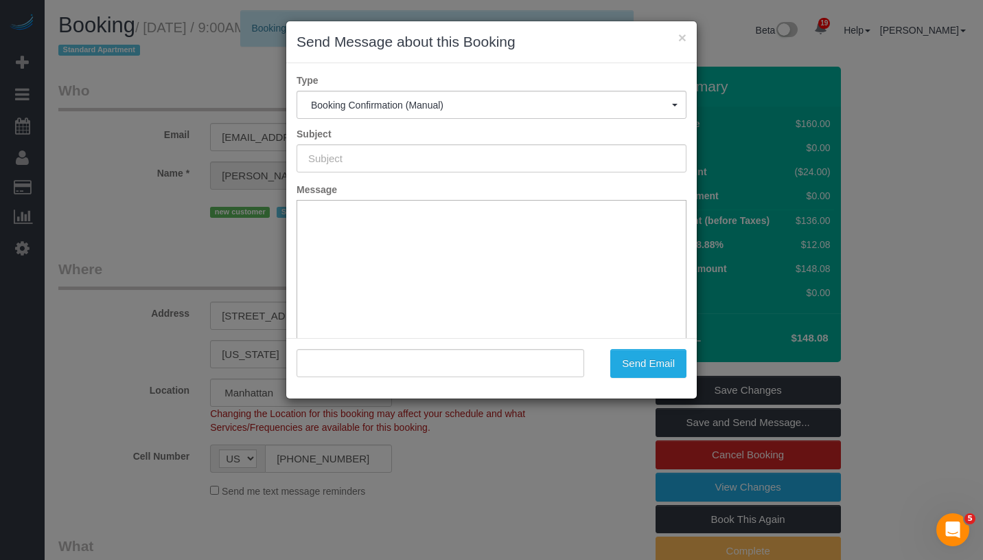
type input "Cleaning Confirmed for 09/19/2025 at 9:00am"
type input ""Bianca Rathwick" <biancarathwick19@gmail.com>"
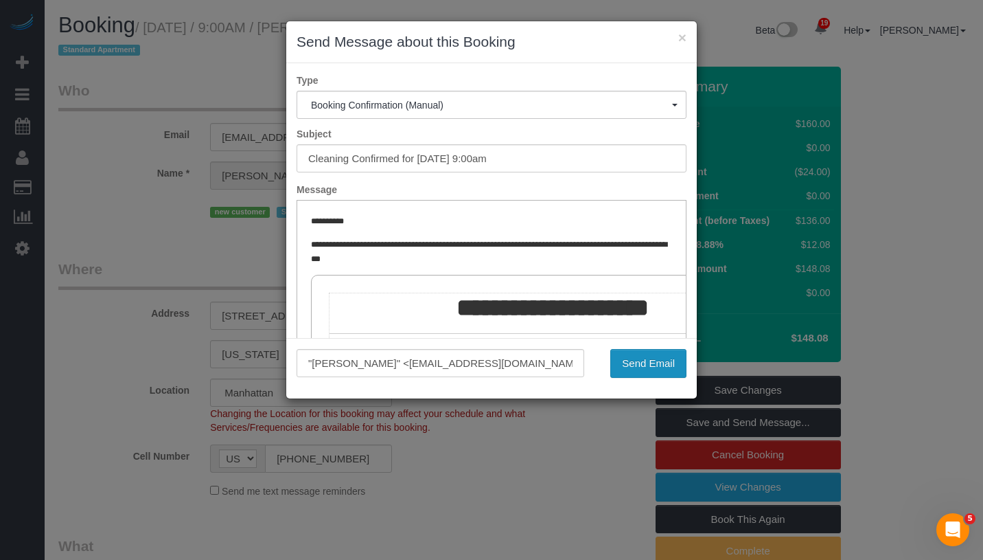
click at [648, 362] on button "Send Email" at bounding box center [649, 363] width 76 height 29
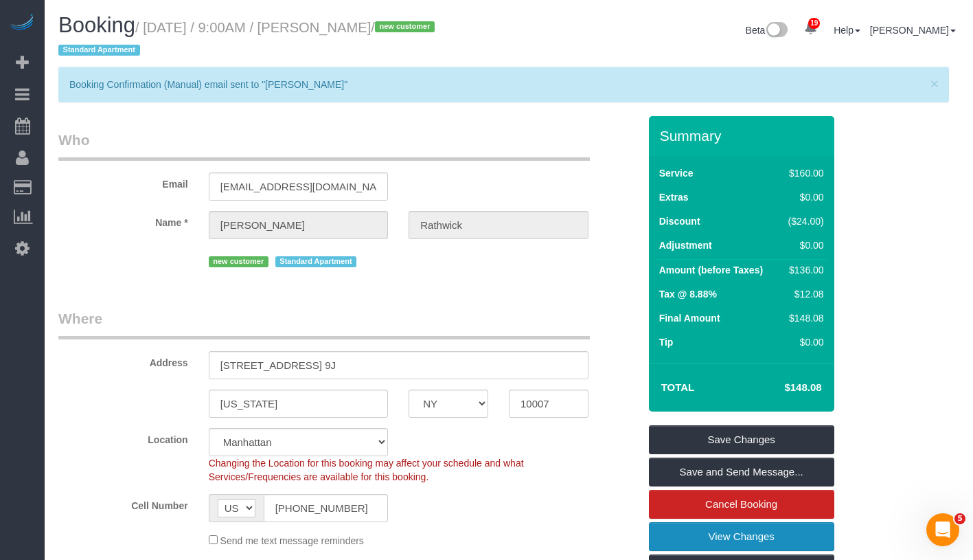
click at [792, 541] on link "View Changes" at bounding box center [741, 536] width 185 height 29
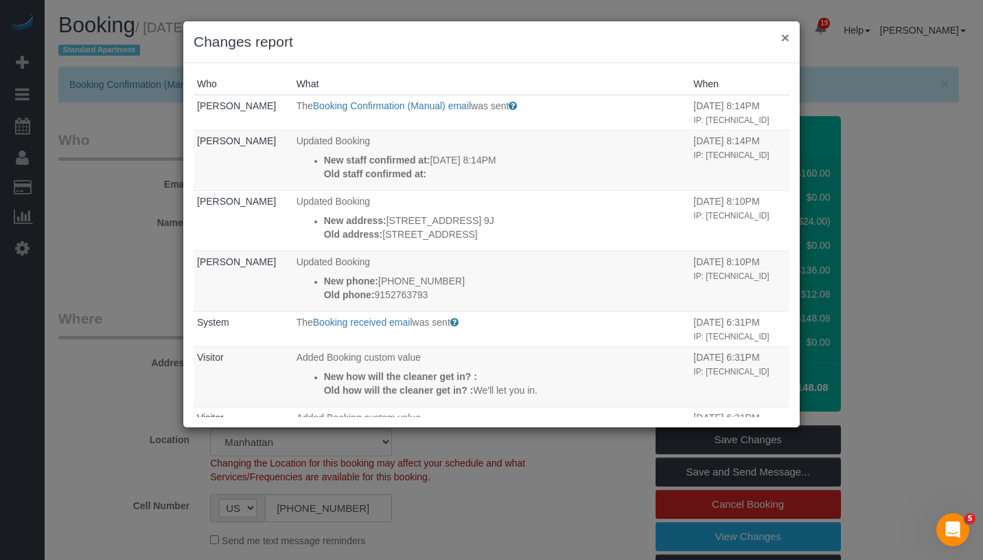
click at [782, 37] on button "×" at bounding box center [786, 37] width 8 height 14
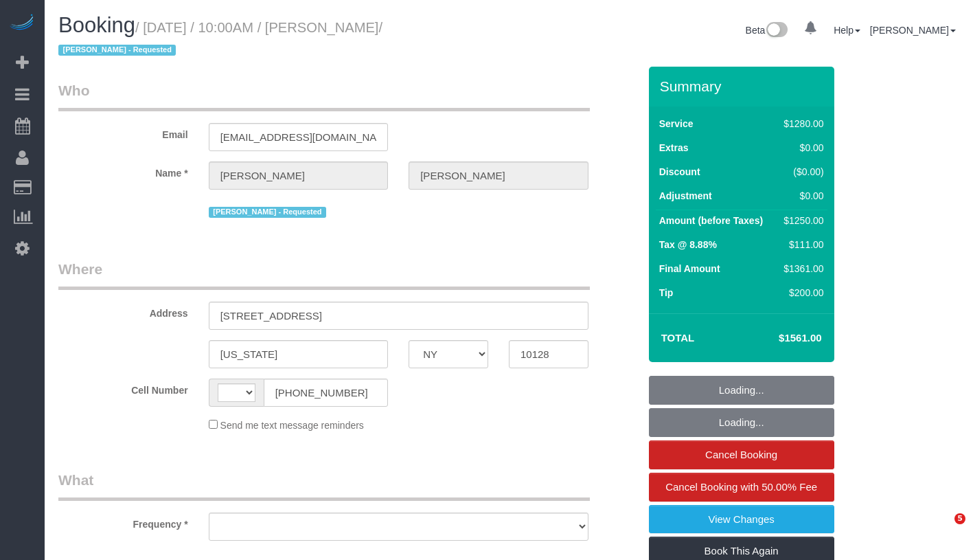
select select "NY"
select select "object:560"
select select "4"
select select "240"
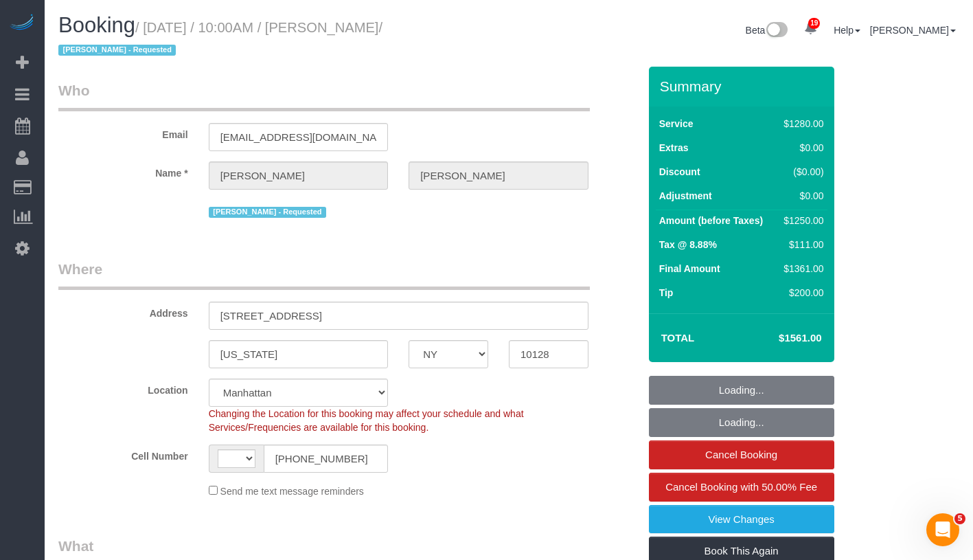
select select "object:657"
select select "string:[GEOGRAPHIC_DATA]"
select select "string:stripe-pm_1RMsuq4VGloSiKo7ZYfJaUHE"
select select "spot1"
select select "number:58"
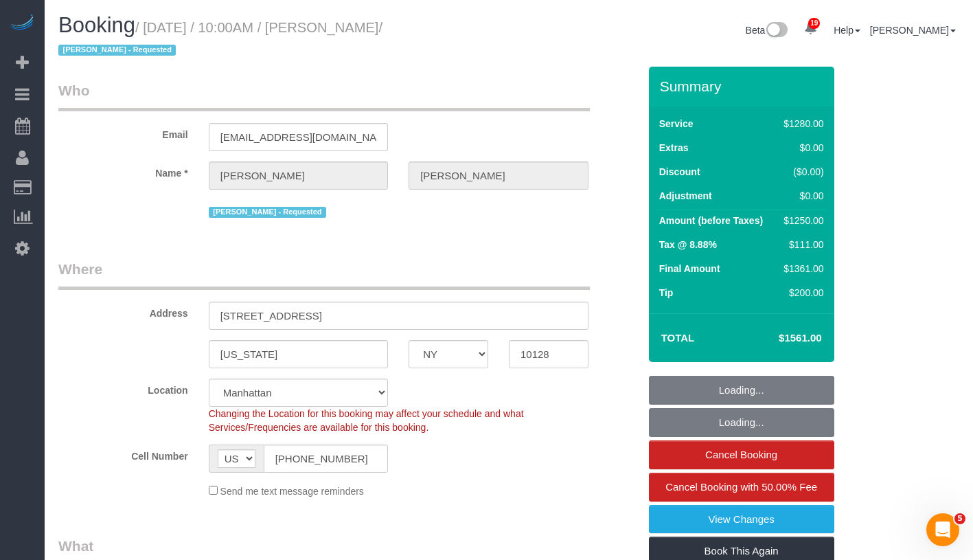
select select "number:70"
select select "number:15"
select select "number:5"
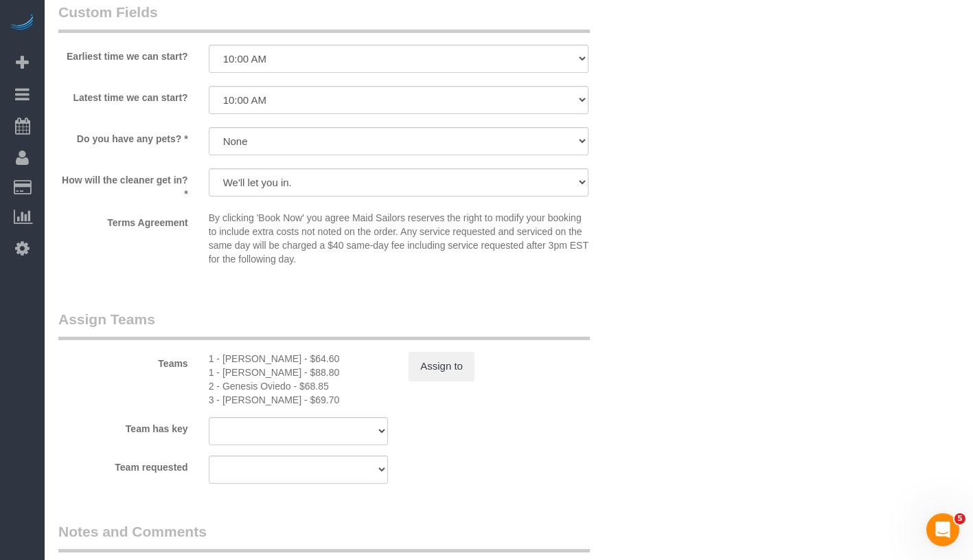
scroll to position [1567, 0]
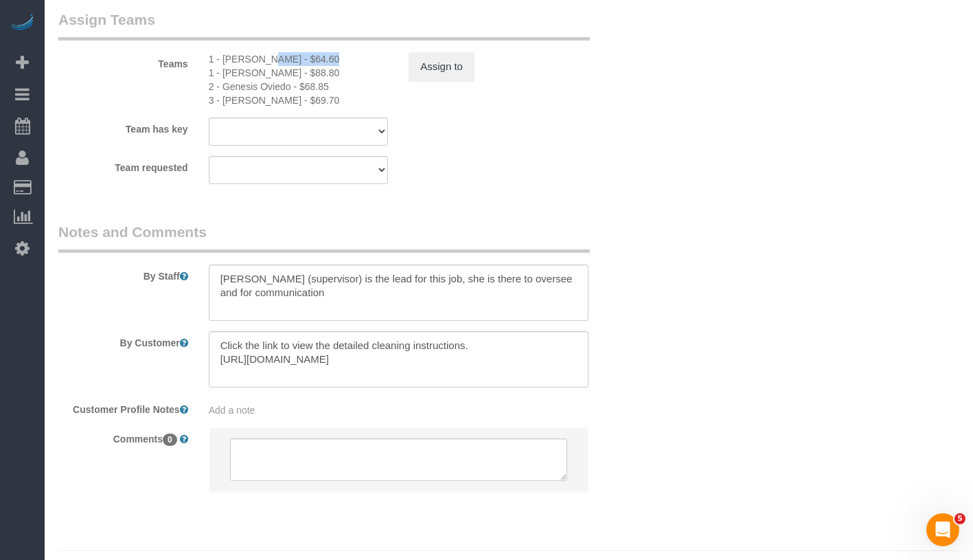
drag, startPoint x: 222, startPoint y: 58, endPoint x: 288, endPoint y: 61, distance: 66.7
click at [288, 61] on div "1 - Emely Jimenez - $64.60" at bounding box center [299, 59] width 180 height 14
copy div "Emely Jimenez"
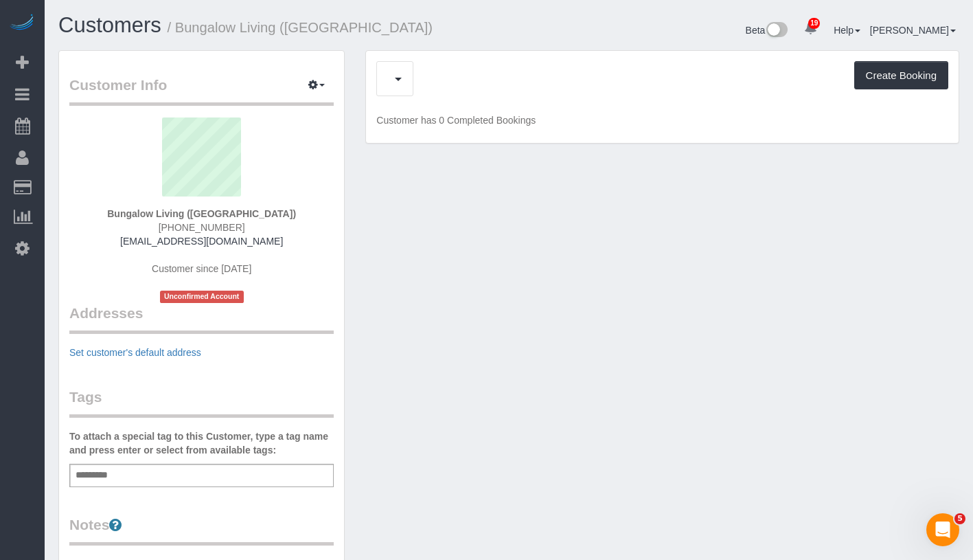
click at [457, 81] on div "Create Booking" at bounding box center [662, 78] width 572 height 35
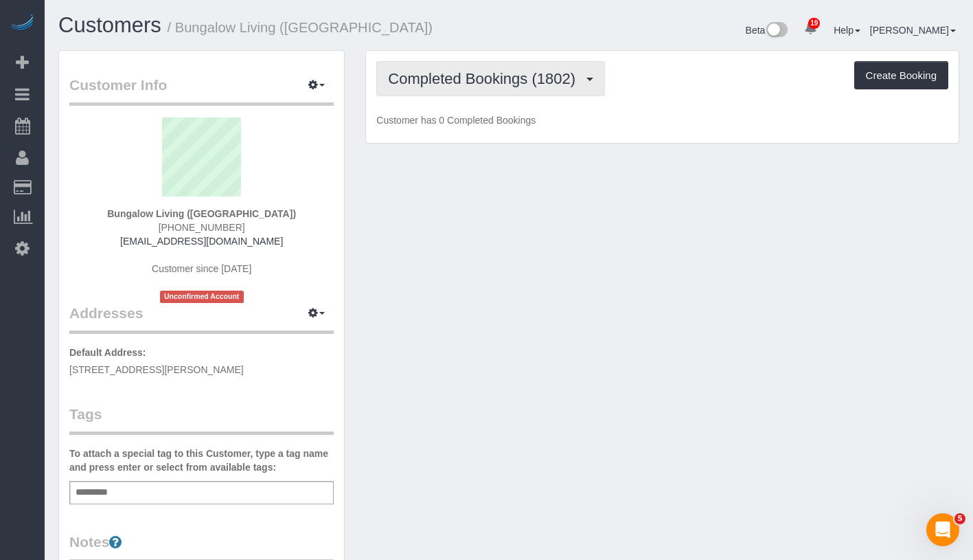
click at [457, 81] on span "Completed Bookings (1802)" at bounding box center [485, 78] width 194 height 17
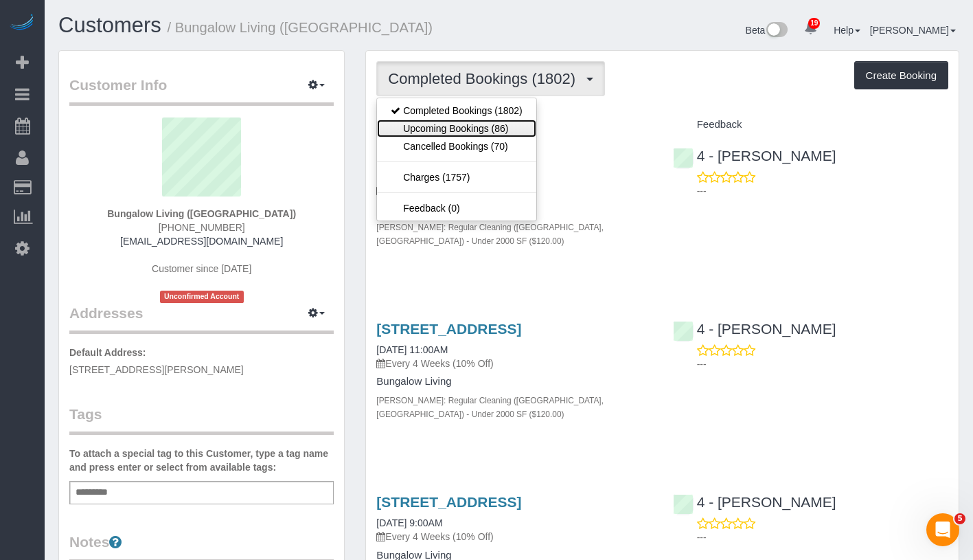
click at [457, 124] on link "Upcoming Bookings (86)" at bounding box center [456, 128] width 159 height 18
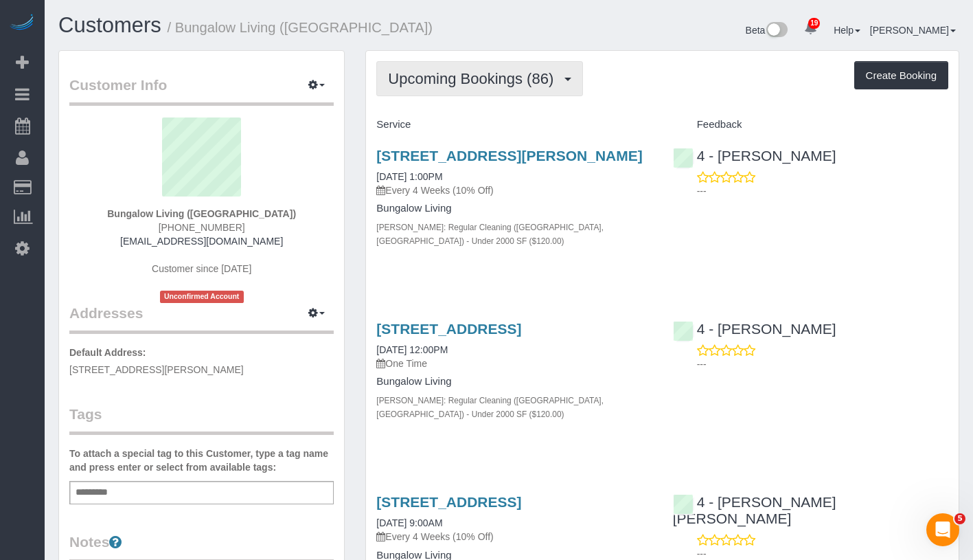
click at [514, 82] on span "Upcoming Bookings (86)" at bounding box center [474, 78] width 172 height 17
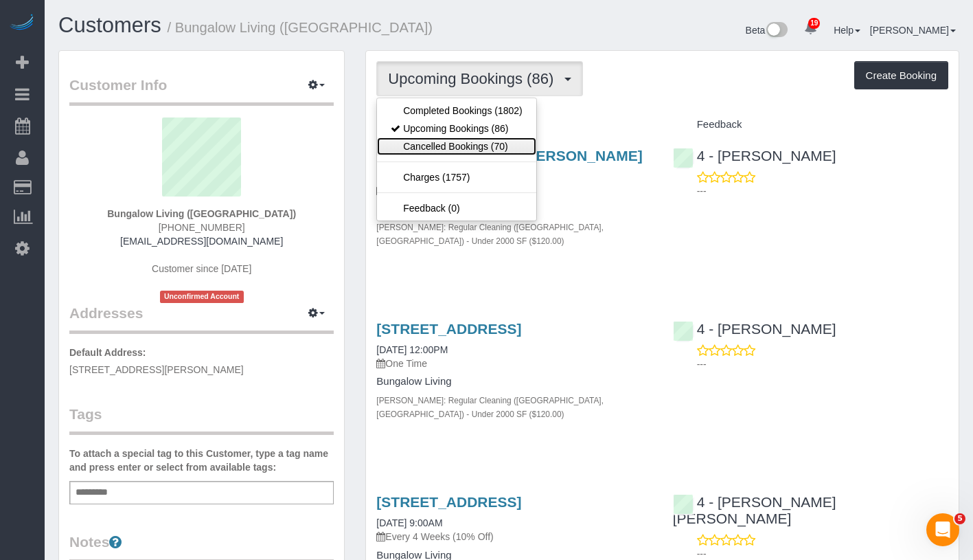
click at [466, 144] on link "Cancelled Bookings (70)" at bounding box center [456, 146] width 159 height 18
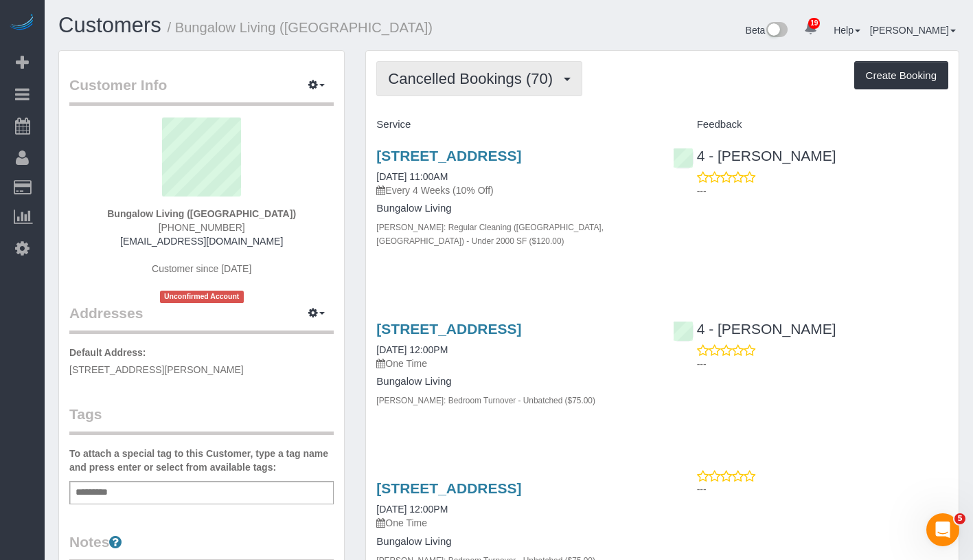
click at [496, 74] on span "Cancelled Bookings (70)" at bounding box center [474, 78] width 172 height 17
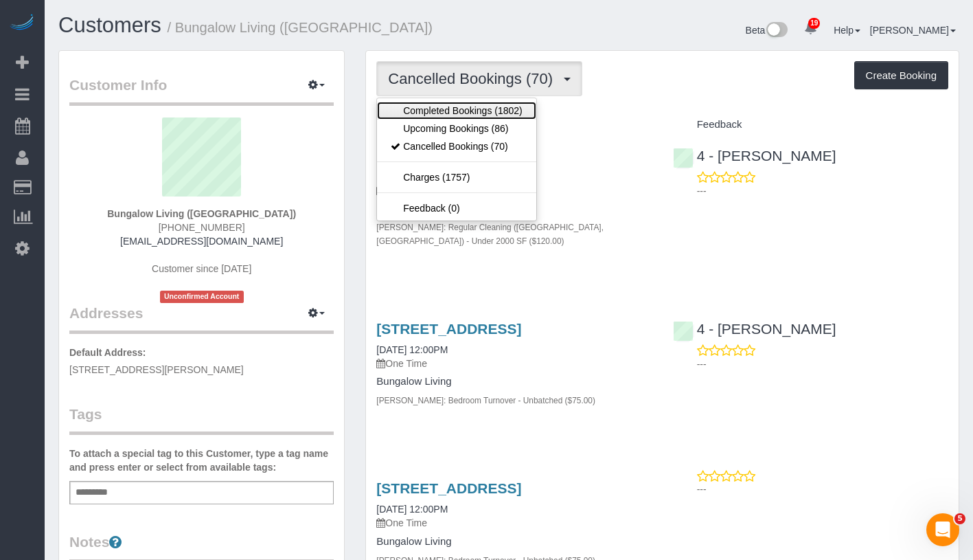
click at [483, 109] on link "Completed Bookings (1802)" at bounding box center [456, 111] width 159 height 18
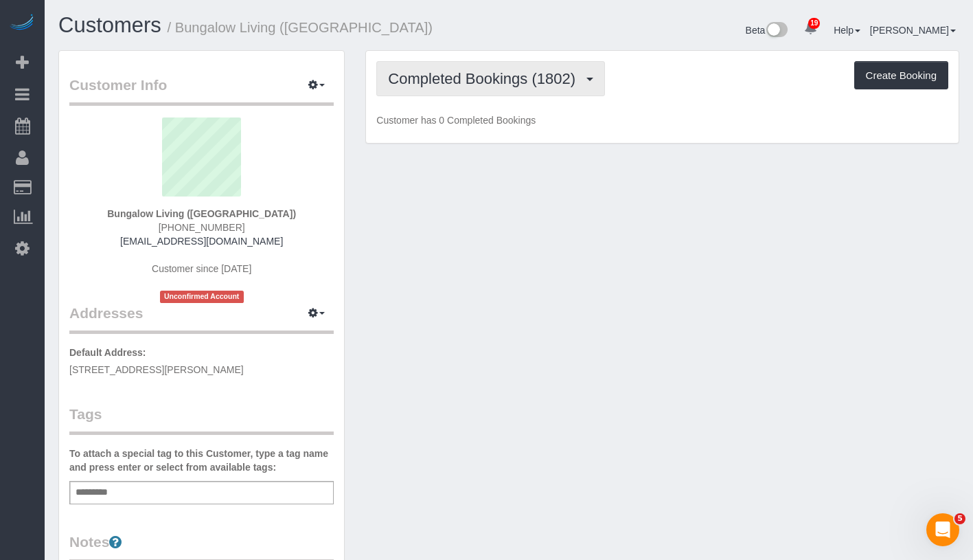
click at [505, 80] on span "Completed Bookings (1802)" at bounding box center [485, 78] width 194 height 17
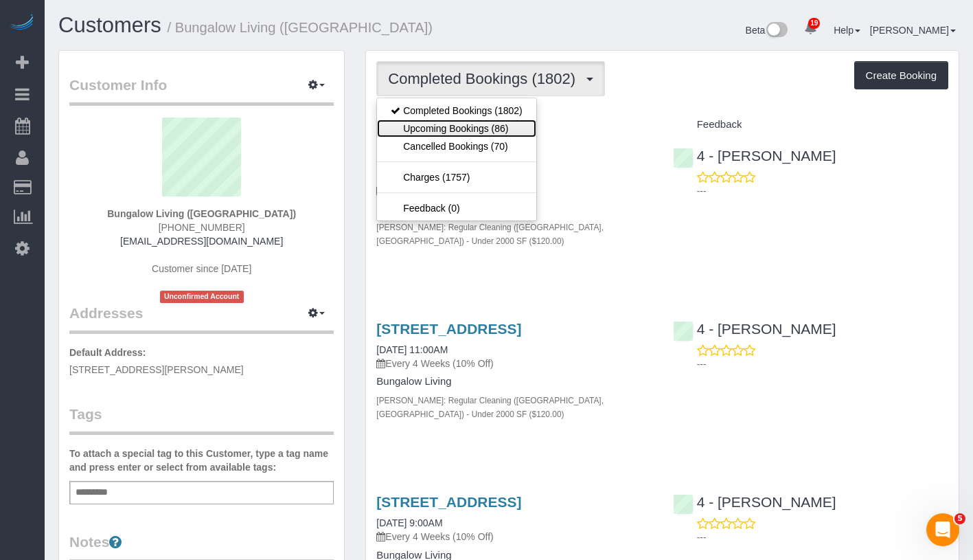
click at [487, 124] on link "Upcoming Bookings (86)" at bounding box center [456, 128] width 159 height 18
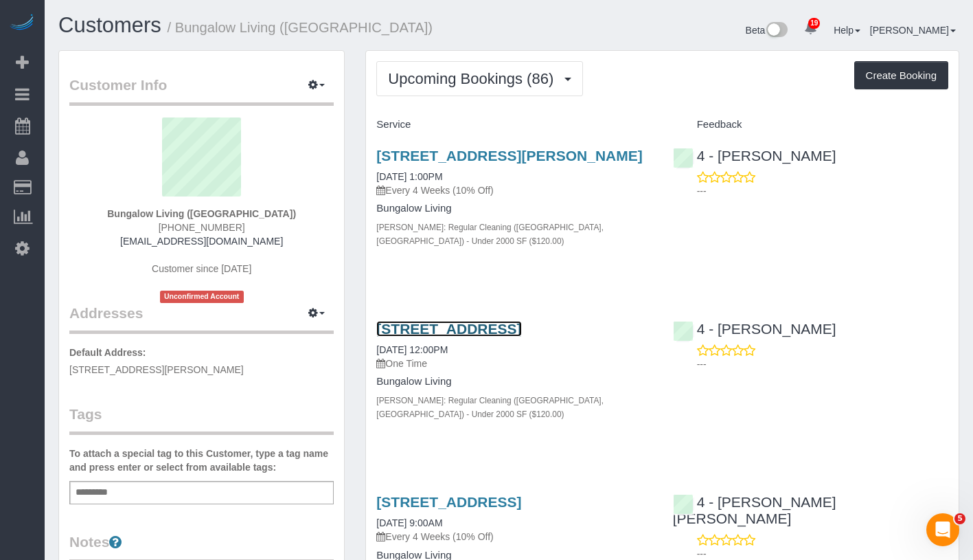
click at [481, 330] on link "8 Germania St, Jamaica Plain, MA 02130" at bounding box center [448, 329] width 145 height 16
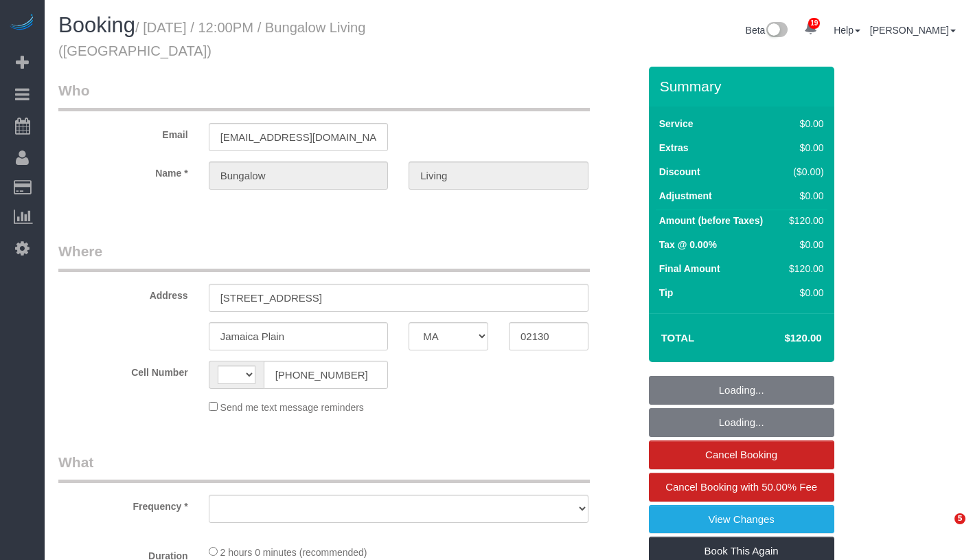
select select "MA"
select select "string:[GEOGRAPHIC_DATA]"
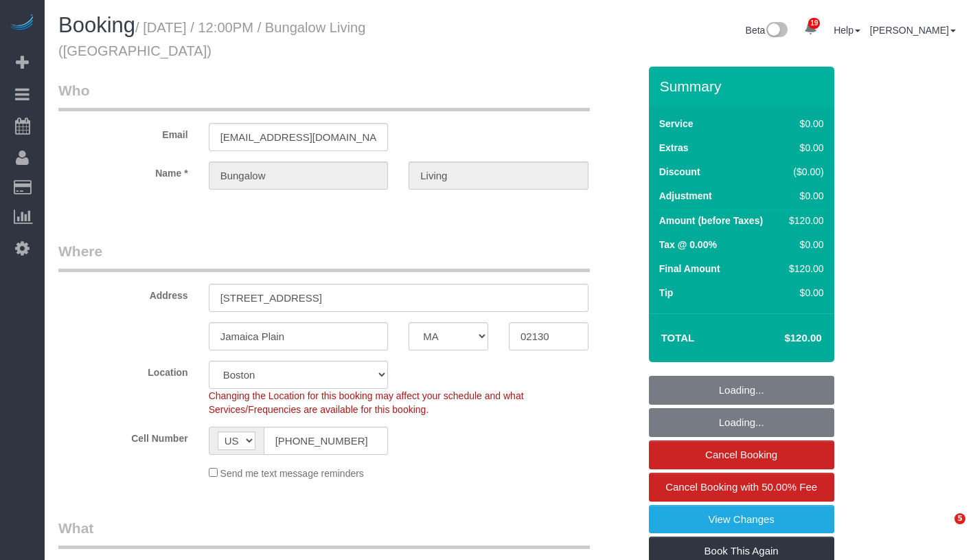
select select "object:1076"
select select
select select "number:89"
select select "number:90"
select select "number:15"
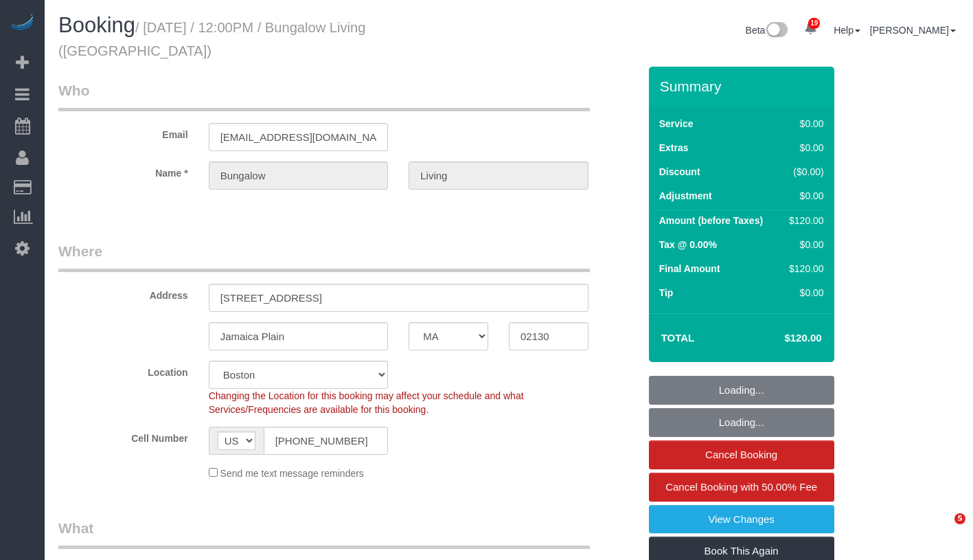
select select "number:7"
select select "spot46"
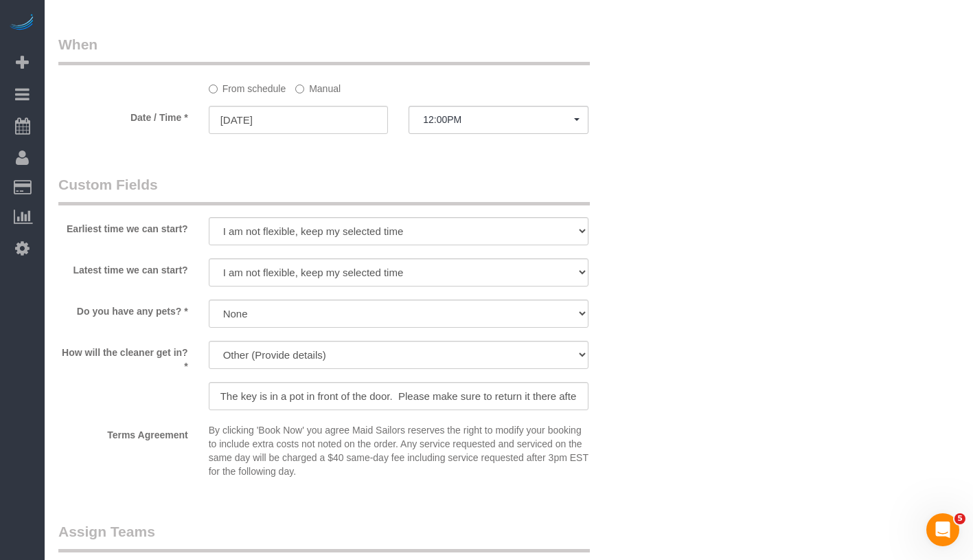
scroll to position [1149, 0]
